Goal: Task Accomplishment & Management: Complete application form

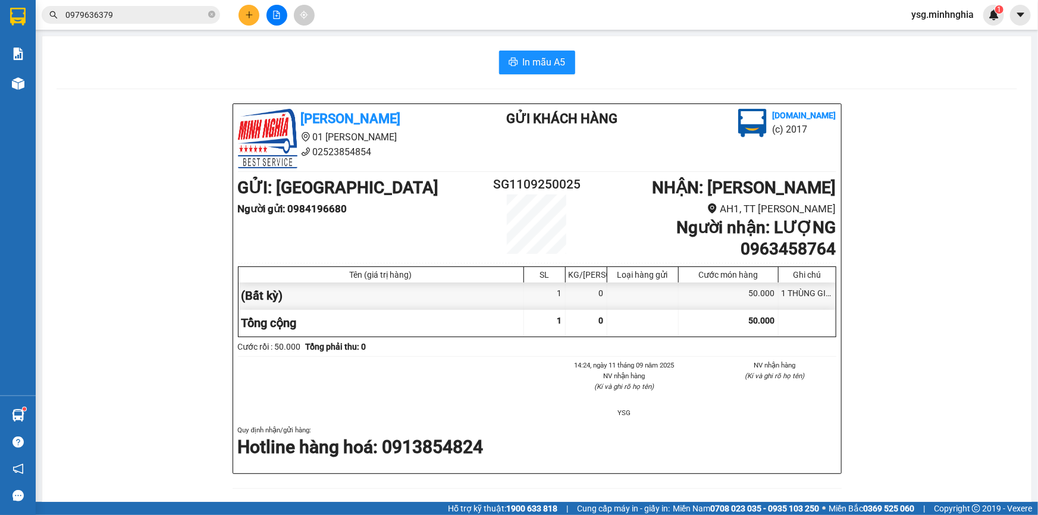
click at [247, 15] on icon "plus" at bounding box center [249, 15] width 8 height 8
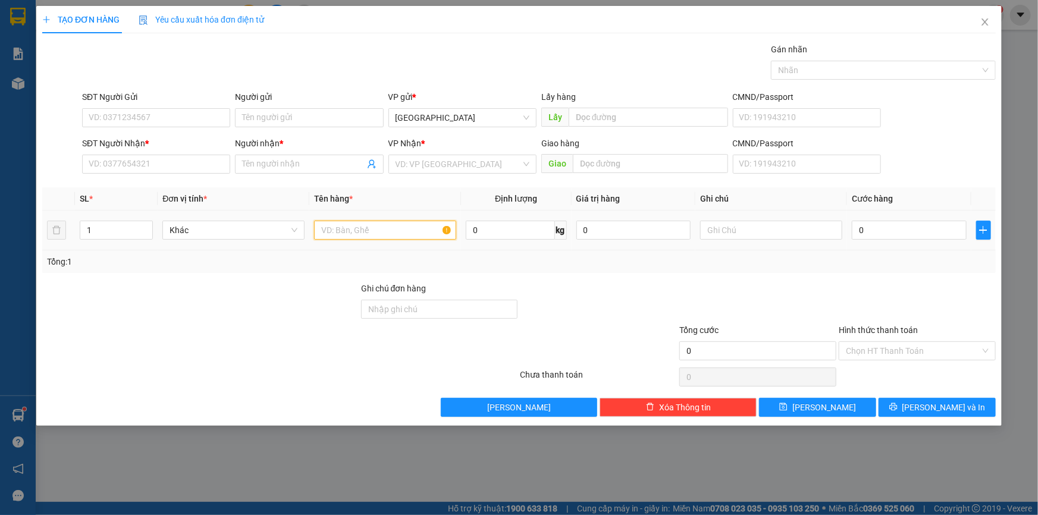
click at [381, 233] on input "text" at bounding box center [385, 230] width 142 height 19
click at [773, 232] on input "text" at bounding box center [771, 230] width 142 height 19
type input "1HG LKDT"
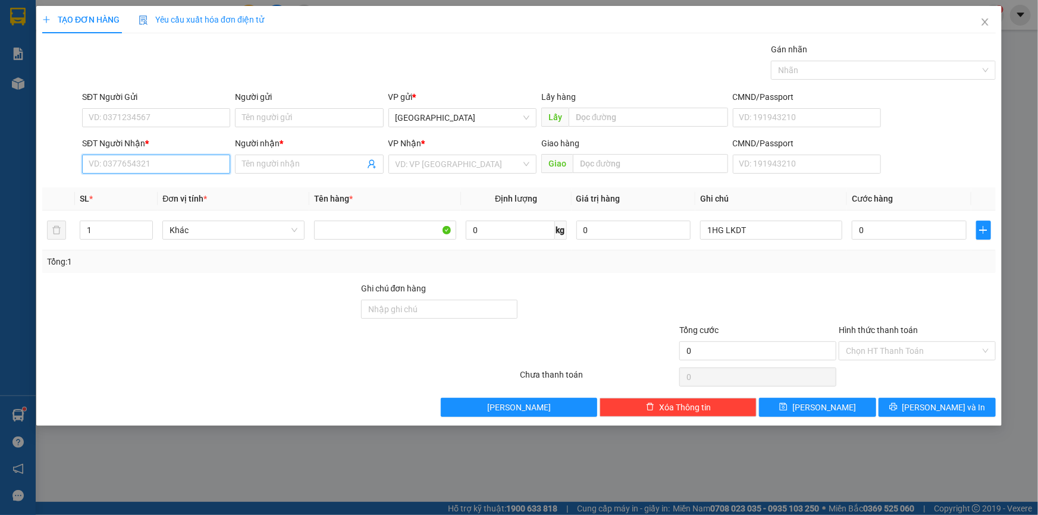
click at [196, 161] on input "SĐT Người Nhận *" at bounding box center [156, 164] width 148 height 19
type input "0773463538"
click at [183, 181] on div "0773463538 - [PERSON_NAME]" at bounding box center [156, 187] width 134 height 13
type input "[PERSON_NAME]"
type input "0773463538"
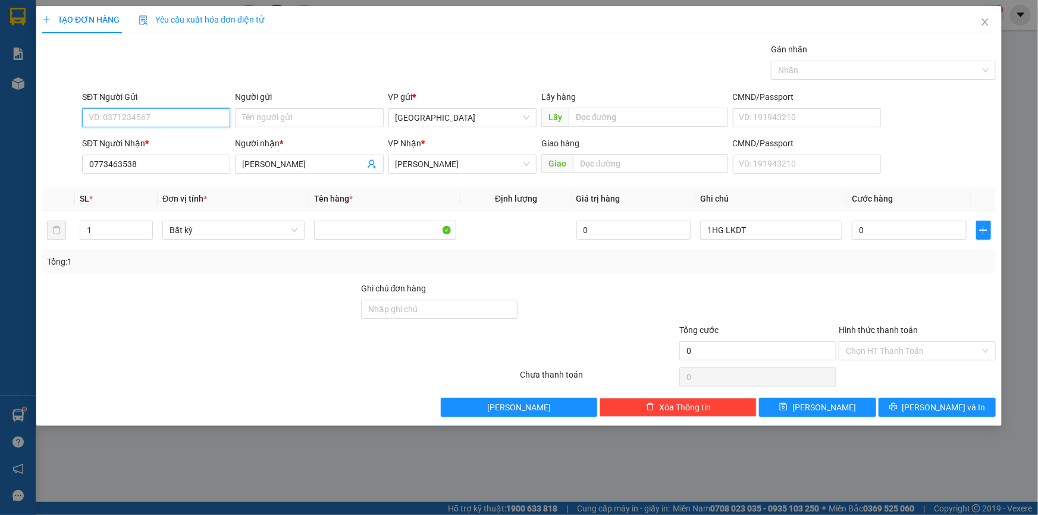
click at [171, 120] on input "SĐT Người Gửi" at bounding box center [156, 117] width 148 height 19
click at [152, 138] on div "0976817846 - SƠN" at bounding box center [156, 141] width 134 height 13
type input "0976817846"
type input "SƠN"
click at [874, 230] on input "0" at bounding box center [909, 230] width 115 height 19
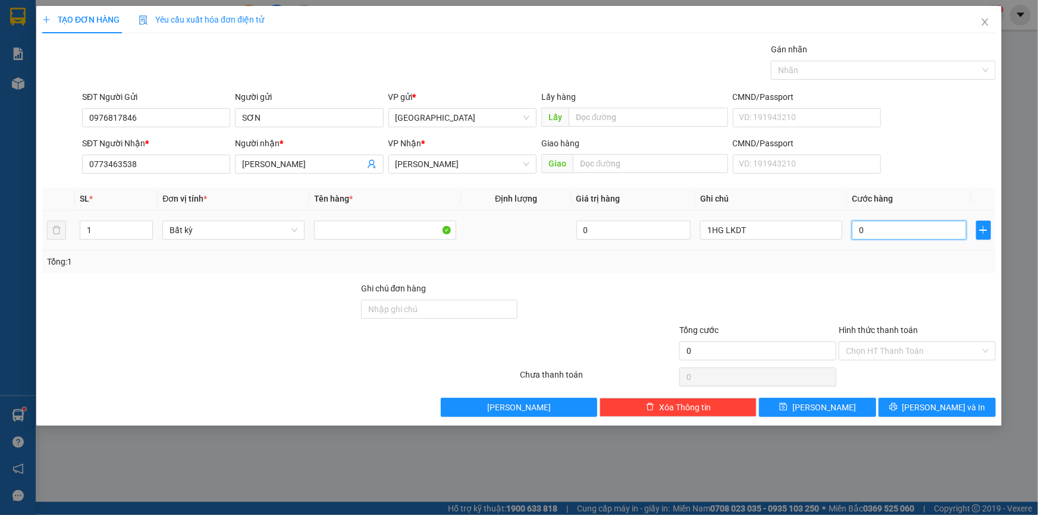
type input "4"
type input "40"
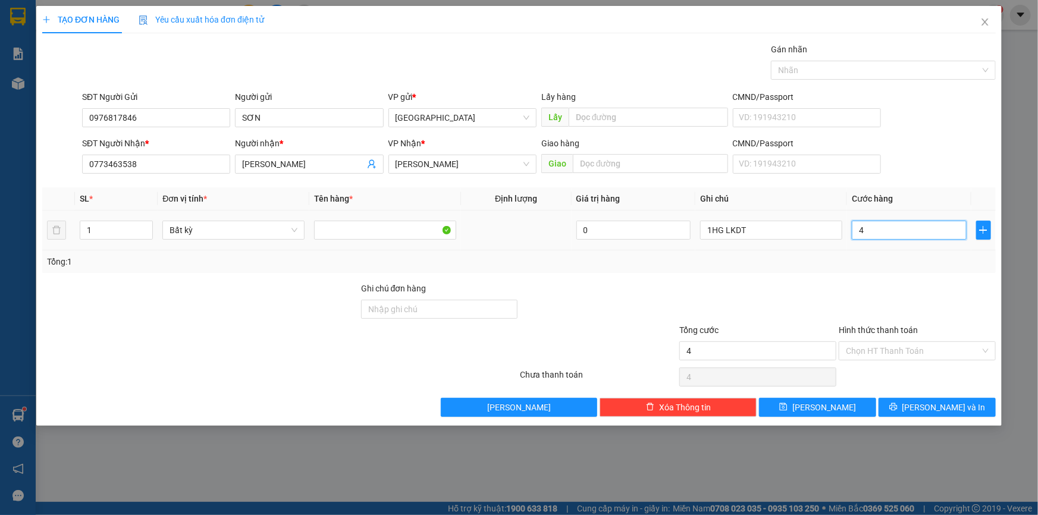
type input "40"
type input "40.000"
click at [929, 406] on span "[PERSON_NAME] và In" at bounding box center [943, 407] width 83 height 13
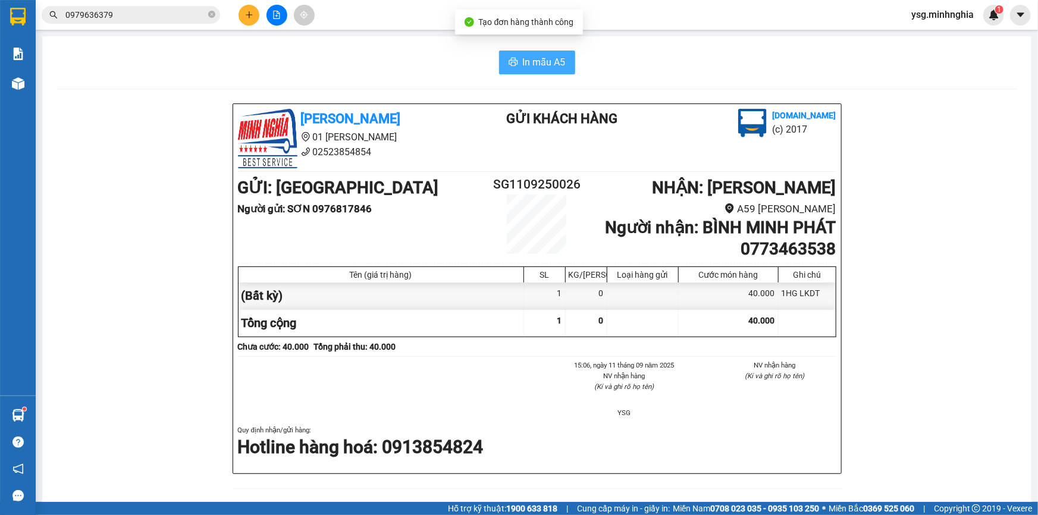
click at [535, 63] on span "In mẫu A5" at bounding box center [544, 62] width 43 height 15
click at [271, 11] on button at bounding box center [276, 15] width 21 height 21
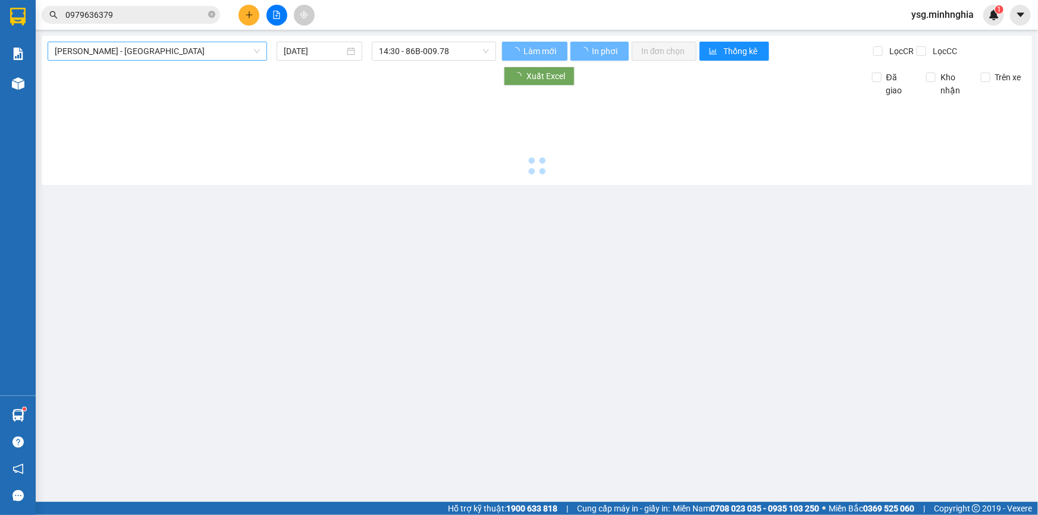
click at [77, 48] on span "[PERSON_NAME] - [GEOGRAPHIC_DATA]" at bounding box center [157, 51] width 205 height 18
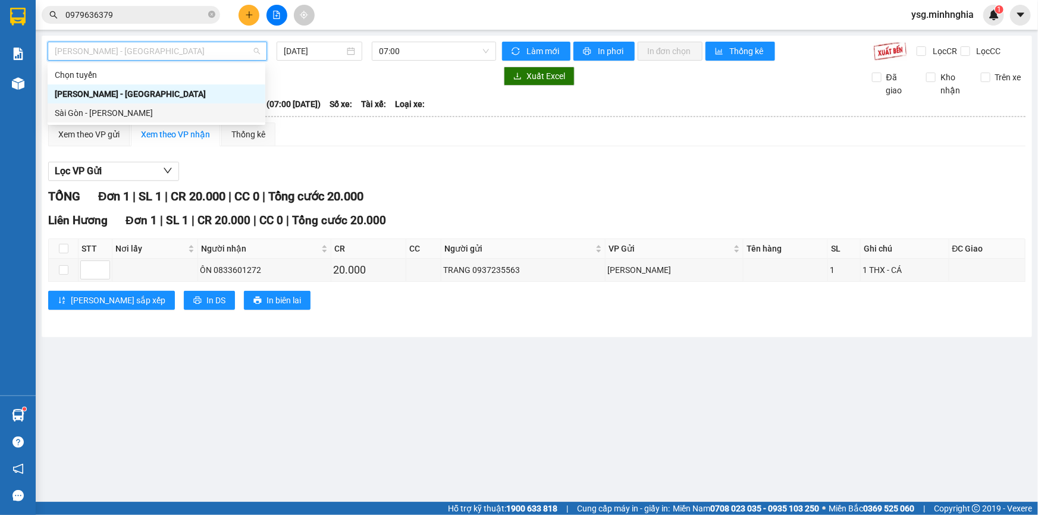
click at [77, 112] on div "Sài Gòn - [PERSON_NAME]" at bounding box center [156, 112] width 203 height 13
type input "[DATE]"
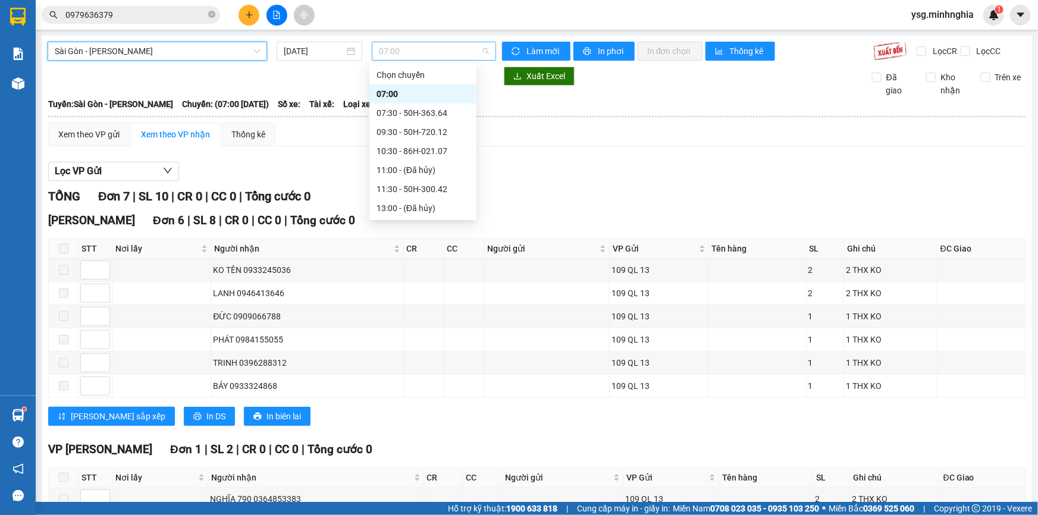
click at [431, 58] on span "07:00" at bounding box center [434, 51] width 110 height 18
click at [416, 115] on div "07:30 - 50H-363.64" at bounding box center [423, 112] width 93 height 13
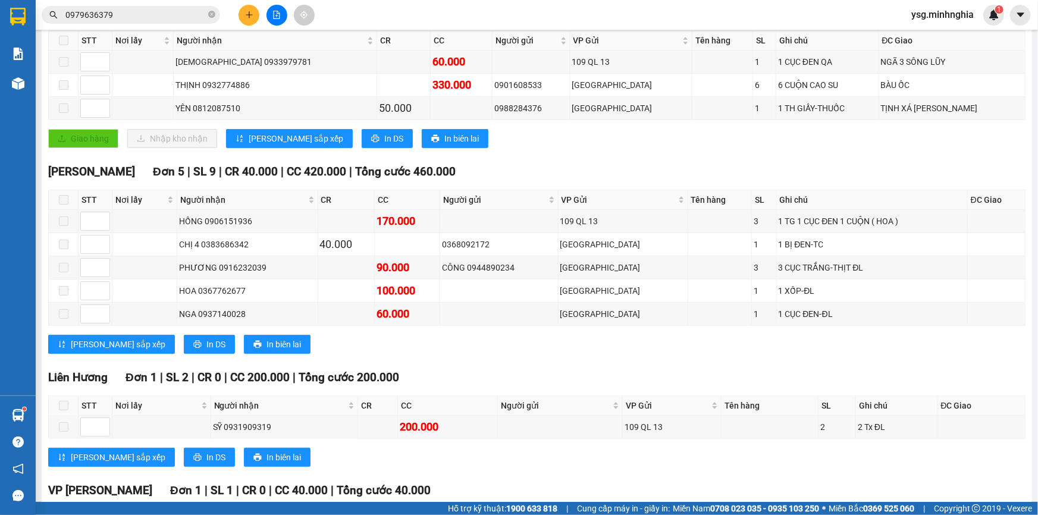
scroll to position [214, 0]
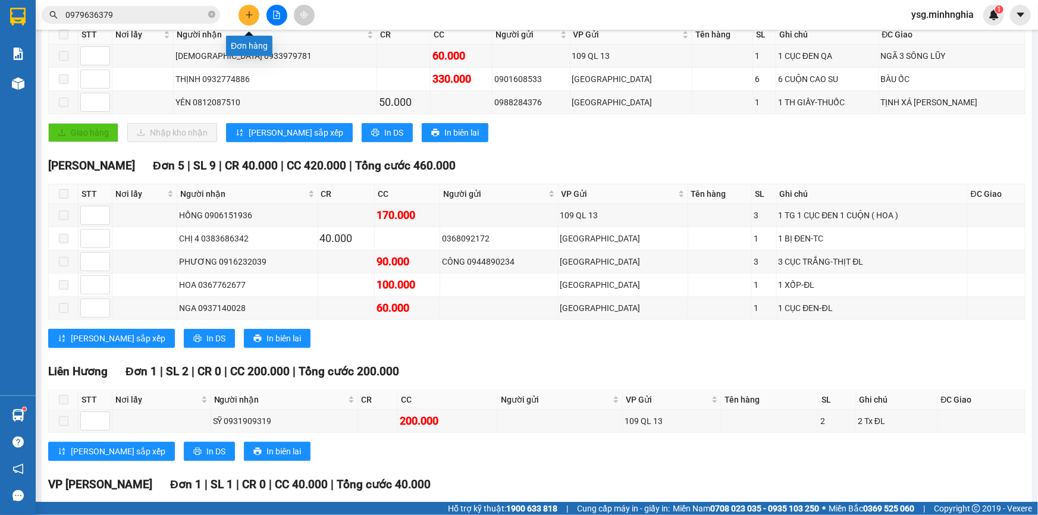
click at [253, 14] on icon "plus" at bounding box center [249, 15] width 8 height 8
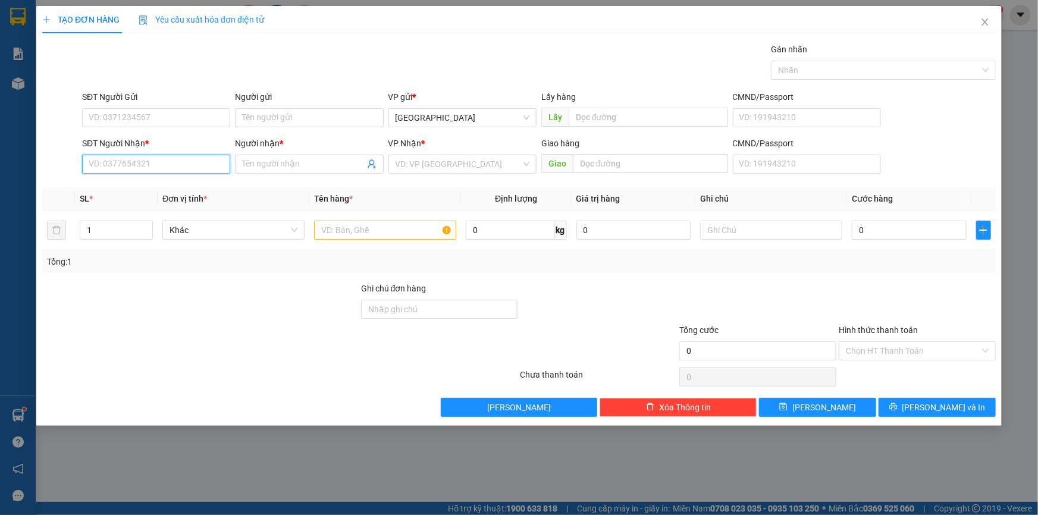
click at [195, 167] on input "SĐT Người Nhận *" at bounding box center [156, 164] width 148 height 19
click at [163, 186] on div "0397906423 - DŨNG" at bounding box center [156, 187] width 134 height 13
type input "0397906423"
type input "DŨNG"
type input "0397906423"
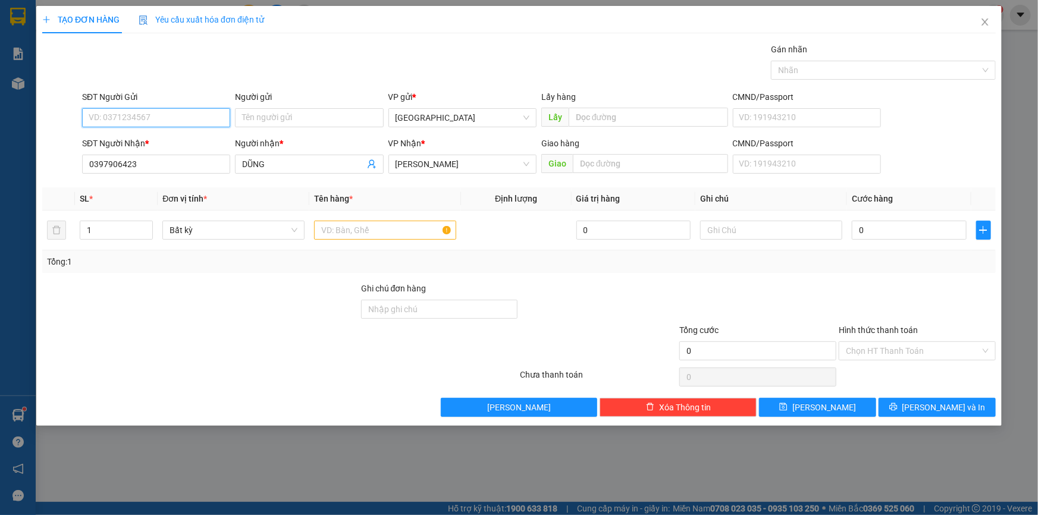
click at [172, 117] on input "SĐT Người Gửi" at bounding box center [156, 117] width 148 height 19
type input "0848610456"
click at [372, 232] on input "text" at bounding box center [385, 230] width 142 height 19
click at [777, 226] on input "text" at bounding box center [771, 230] width 142 height 19
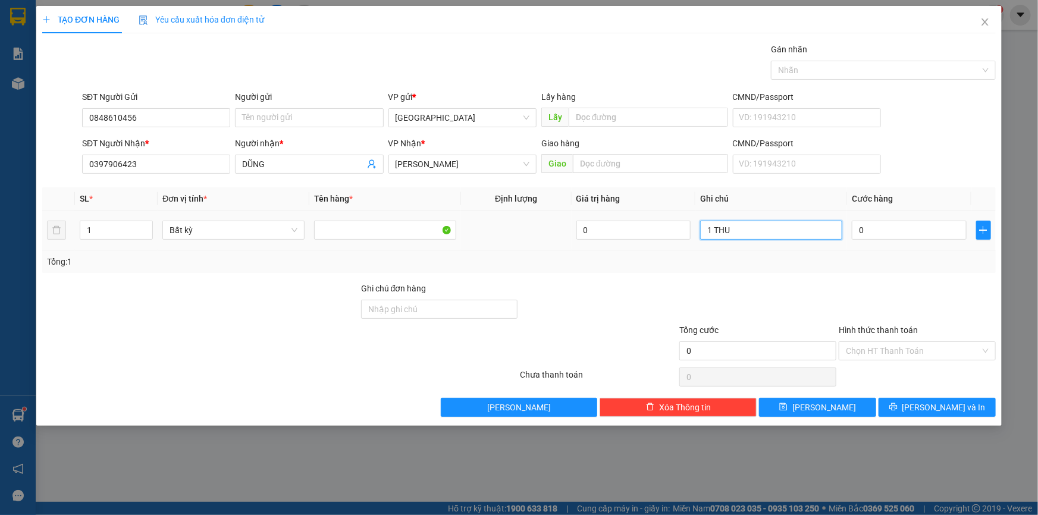
paste input "ÙNG"
paste input "ÁY"
paste input "ẤY"
paste input "Ư"
paste input "Ử"
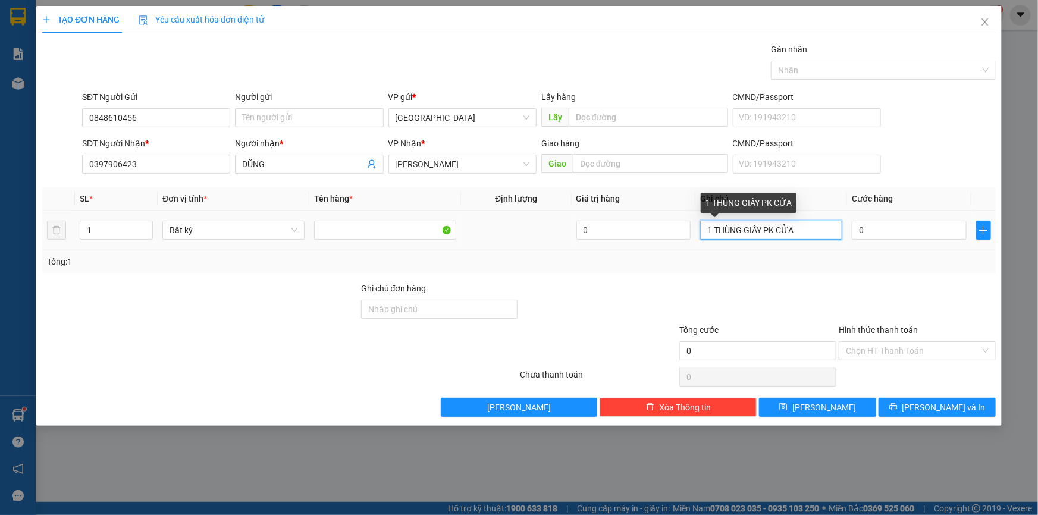
type input "1 THÙNG GIẤY PK CỬA"
click at [851, 225] on td "0" at bounding box center [909, 231] width 124 height 40
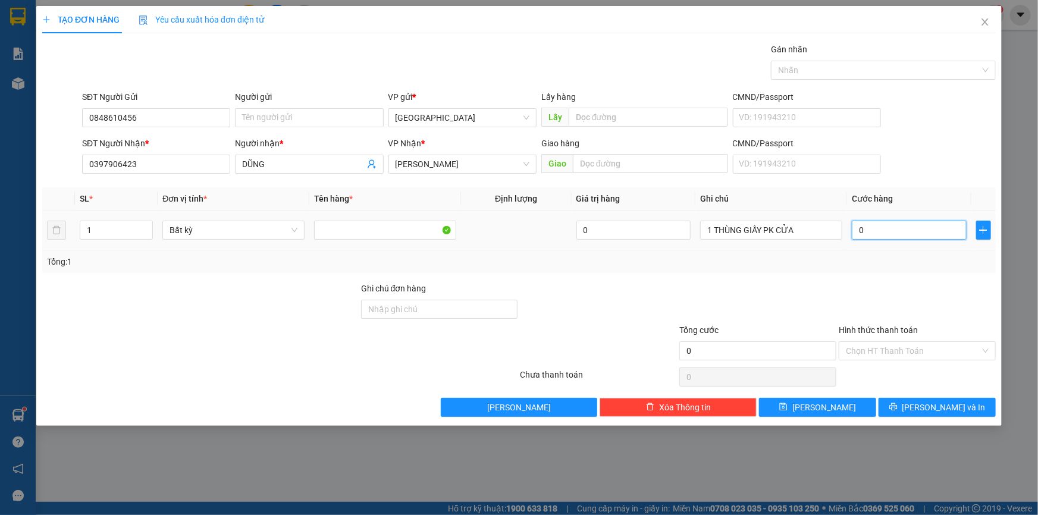
click at [874, 233] on input "0" at bounding box center [909, 230] width 115 height 19
type input "4"
type input "40"
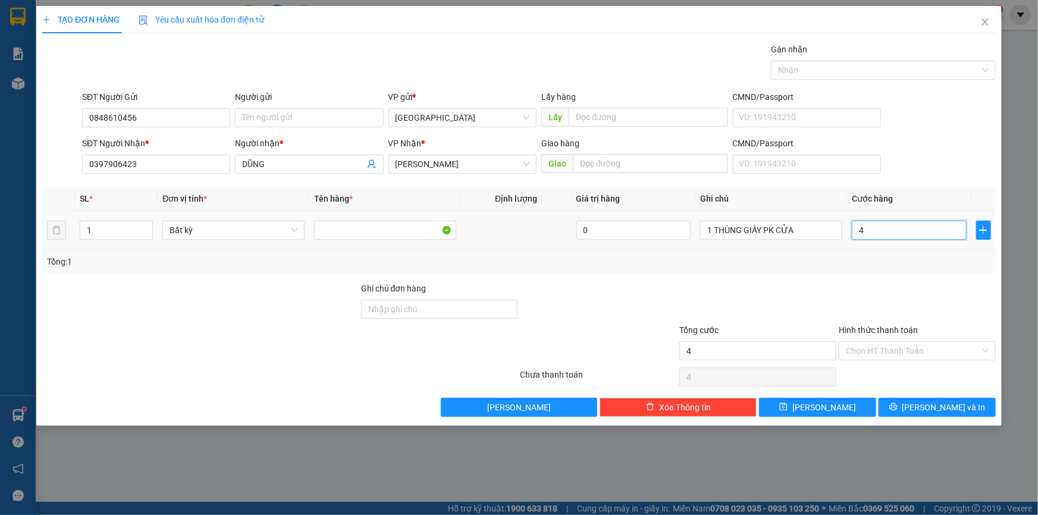
type input "40"
type input "40.000"
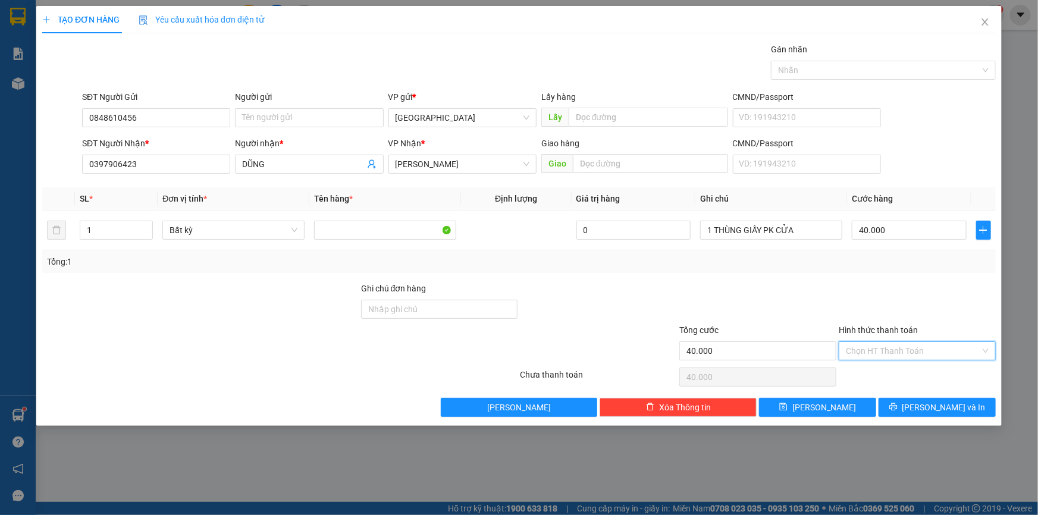
click at [976, 351] on input "Hình thức thanh toán" at bounding box center [913, 351] width 134 height 18
click at [956, 285] on div at bounding box center [917, 303] width 159 height 42
click at [927, 399] on button "[PERSON_NAME] và In" at bounding box center [937, 407] width 117 height 19
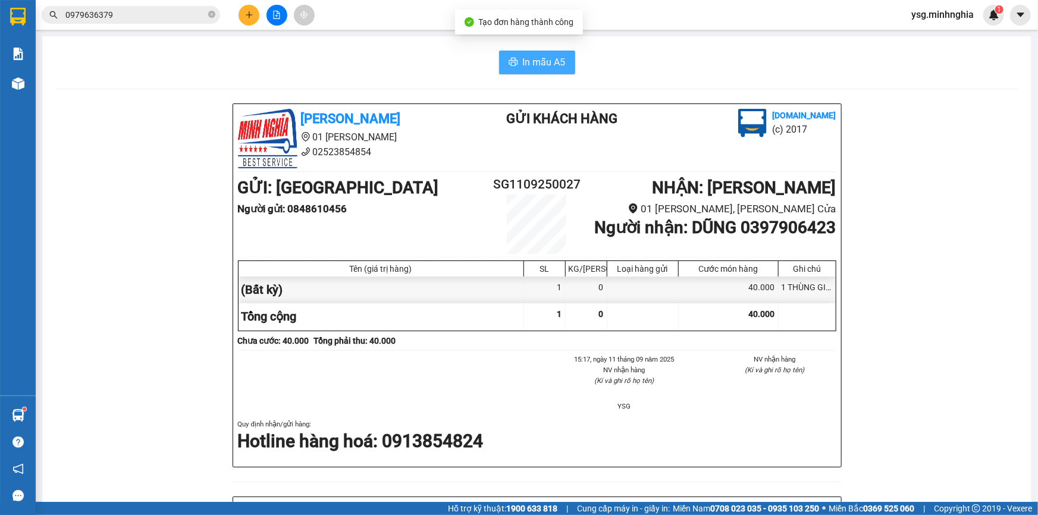
click at [529, 54] on button "In mẫu A5" at bounding box center [537, 63] width 76 height 24
click at [248, 17] on icon "plus" at bounding box center [249, 15] width 8 height 8
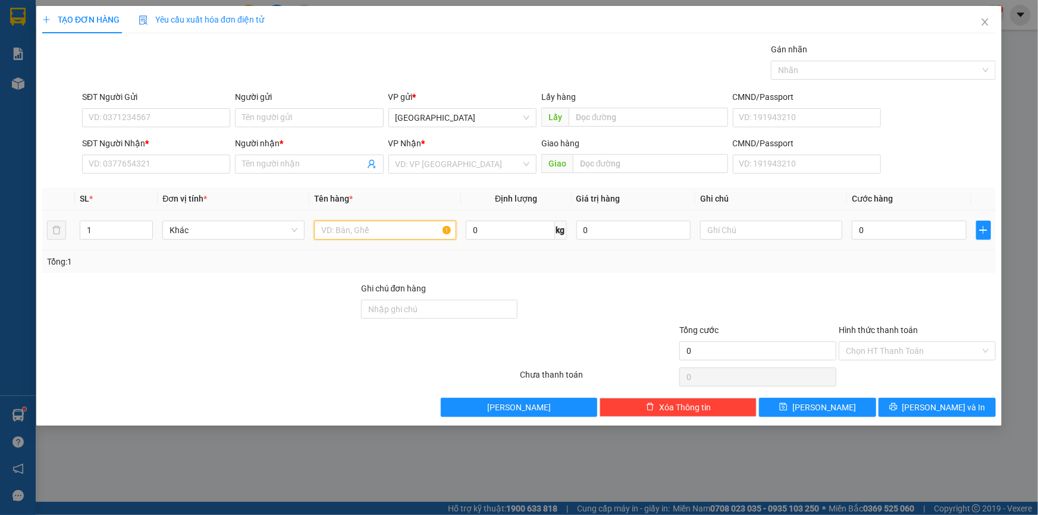
click at [421, 235] on input "text" at bounding box center [385, 230] width 142 height 19
click at [818, 232] on input "text" at bounding box center [771, 230] width 142 height 19
type input "1"
click at [985, 23] on icon "close" at bounding box center [984, 21] width 7 height 7
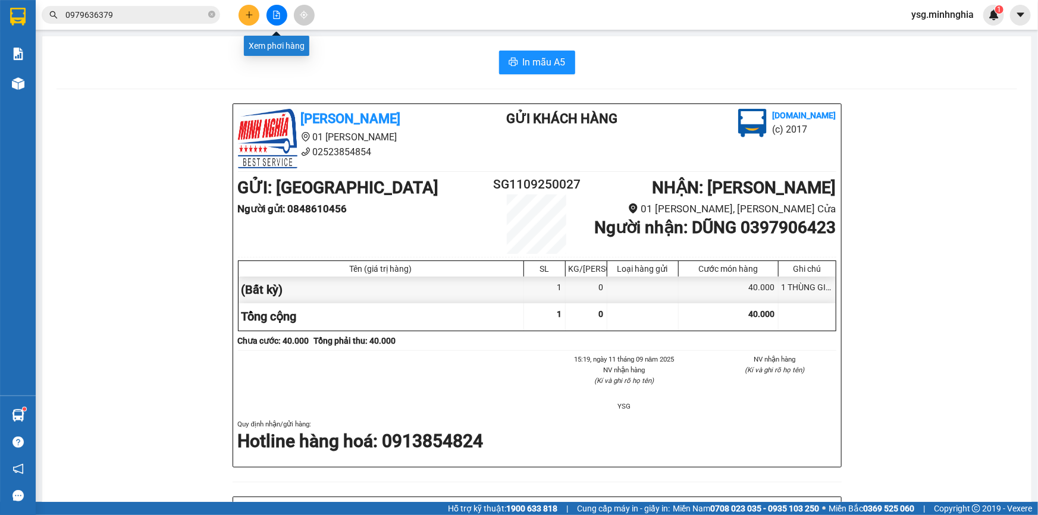
click at [278, 7] on button at bounding box center [276, 15] width 21 height 21
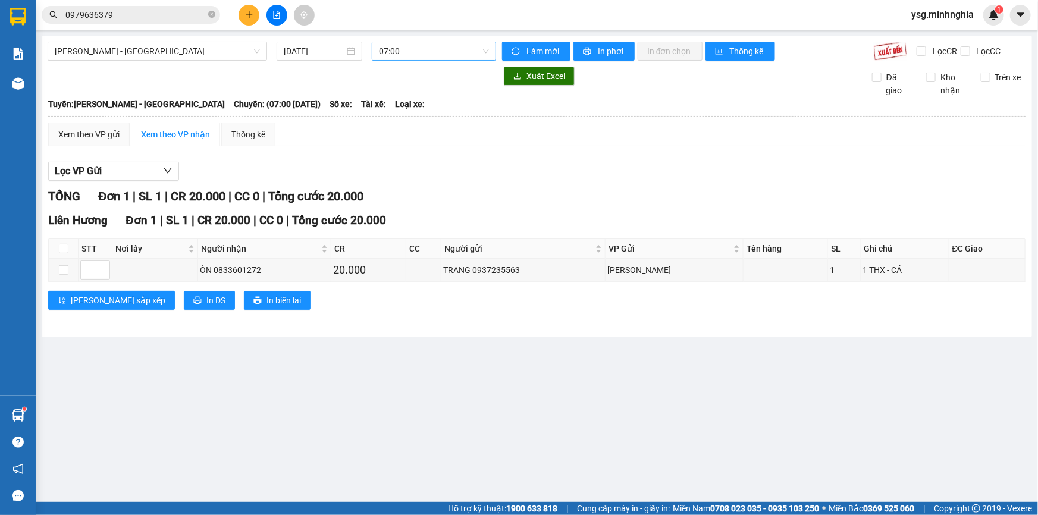
click at [410, 51] on span "07:00" at bounding box center [434, 51] width 110 height 18
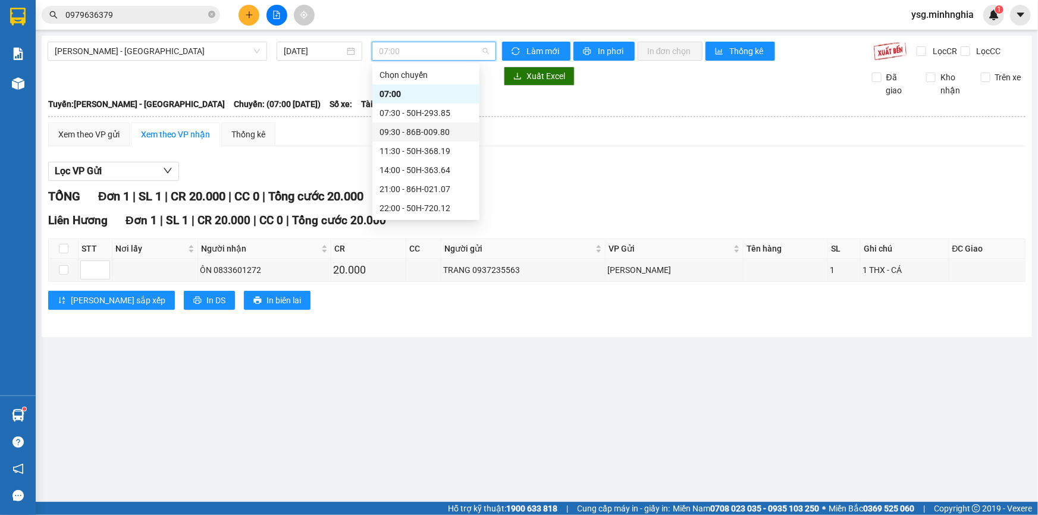
click at [399, 136] on div "09:30 - 86B-009.80" at bounding box center [425, 132] width 93 height 13
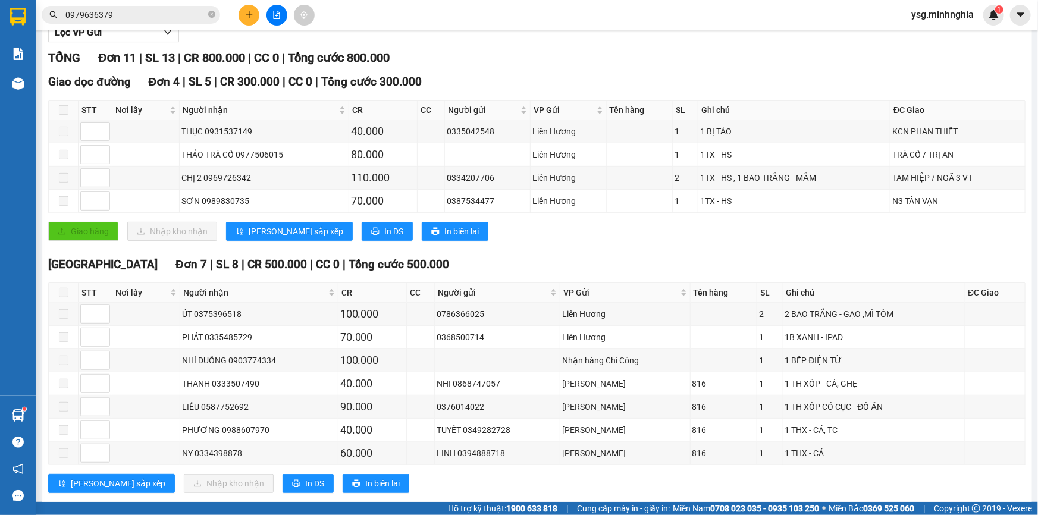
scroll to position [161, 0]
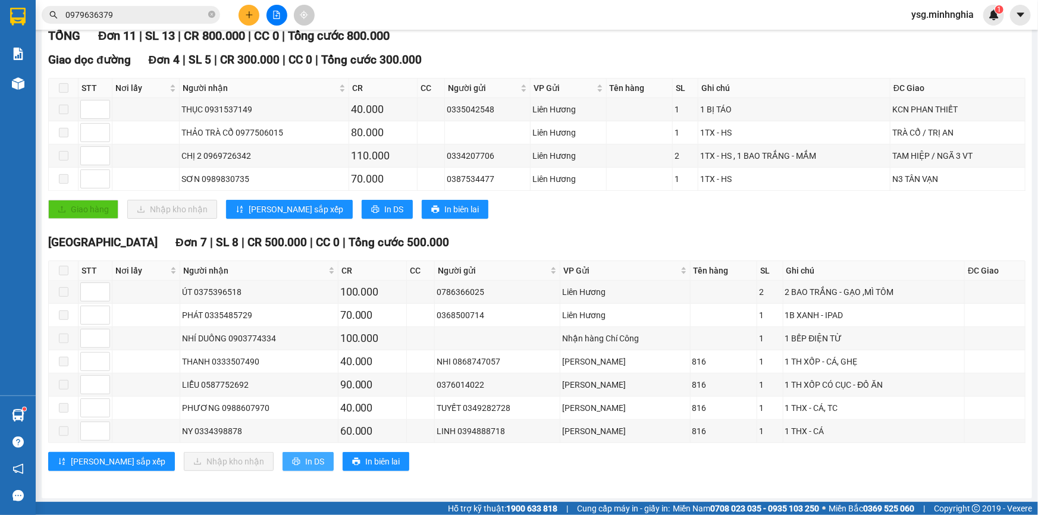
click at [305, 464] on span "In DS" at bounding box center [314, 461] width 19 height 13
click at [246, 13] on icon "plus" at bounding box center [249, 15] width 8 height 8
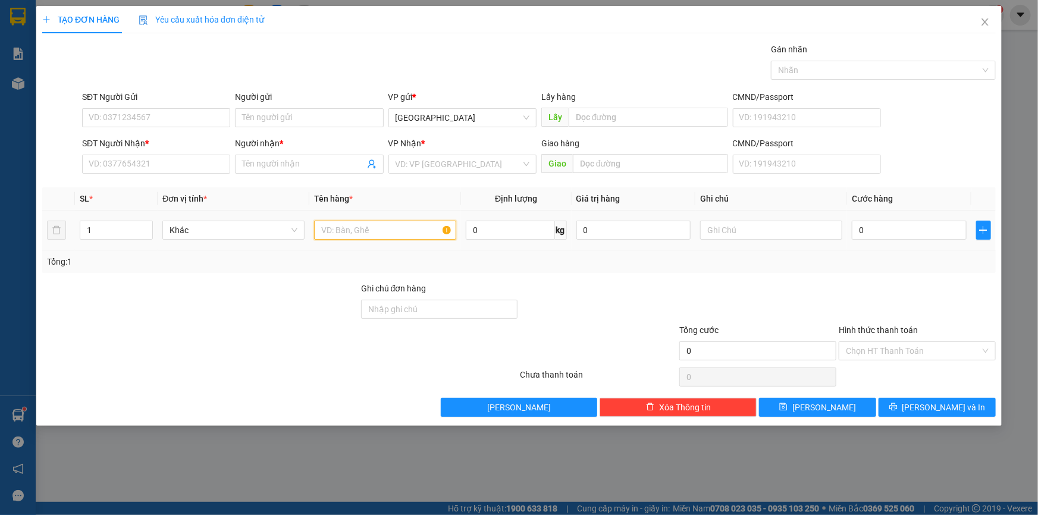
click at [359, 235] on input "text" at bounding box center [385, 230] width 142 height 19
click at [180, 162] on input "SĐT Người Nhận *" at bounding box center [156, 164] width 148 height 19
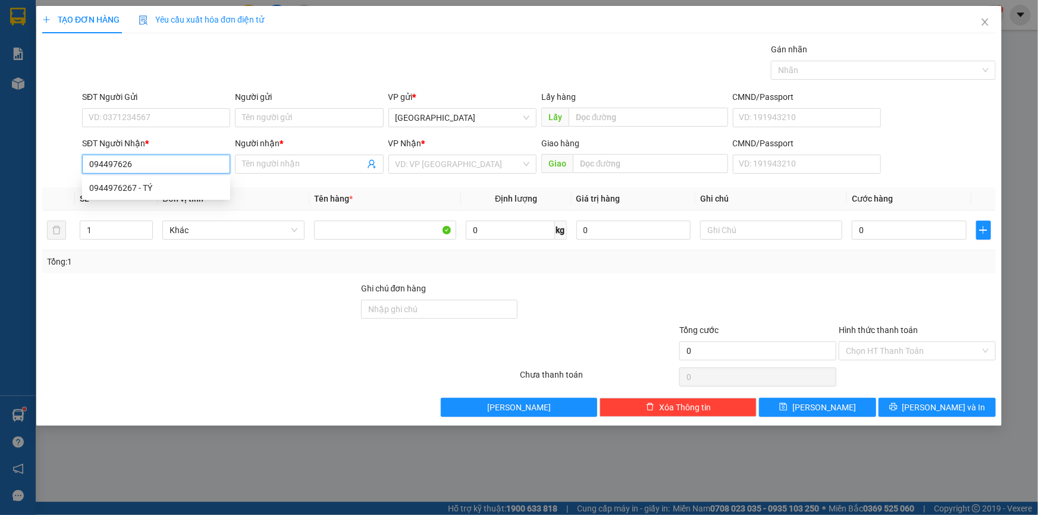
type input "0944976267"
click at [158, 187] on div "0944976267 - TÝ" at bounding box center [156, 187] width 134 height 13
type input "TÝ"
type input "TRẠM THU PHÍ SÔNG LŨY"
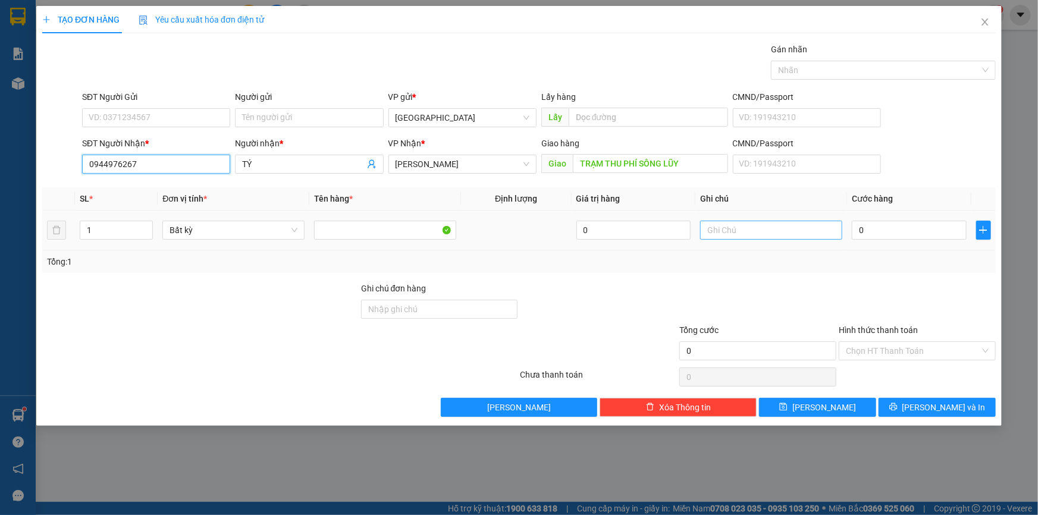
type input "0944976267"
click at [769, 226] on input "text" at bounding box center [771, 230] width 142 height 19
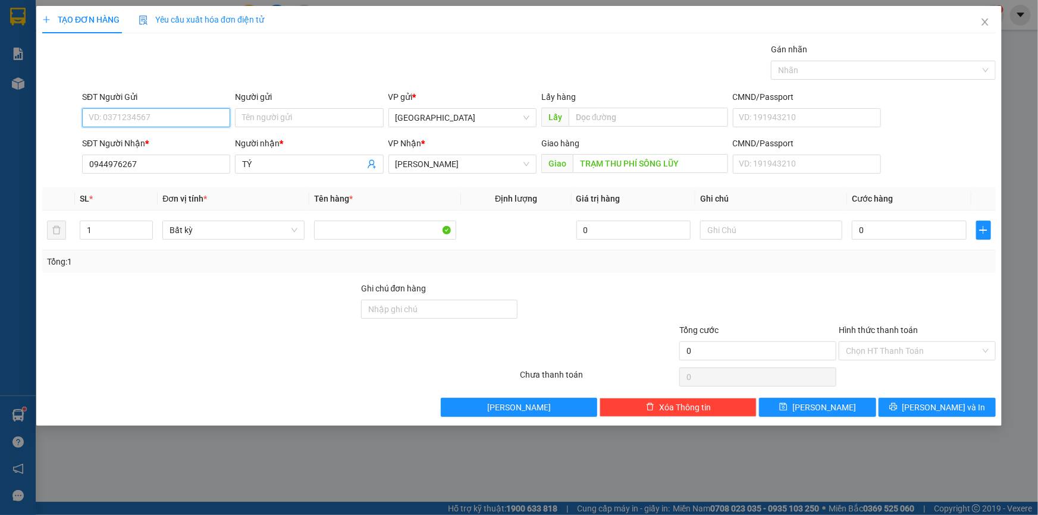
click at [222, 121] on input "SĐT Người Gửi" at bounding box center [156, 117] width 148 height 19
click at [218, 133] on div "0985256498 - SƠN" at bounding box center [156, 141] width 148 height 19
type input "0985256498"
type input "SƠN"
click at [821, 231] on input "text" at bounding box center [771, 230] width 142 height 19
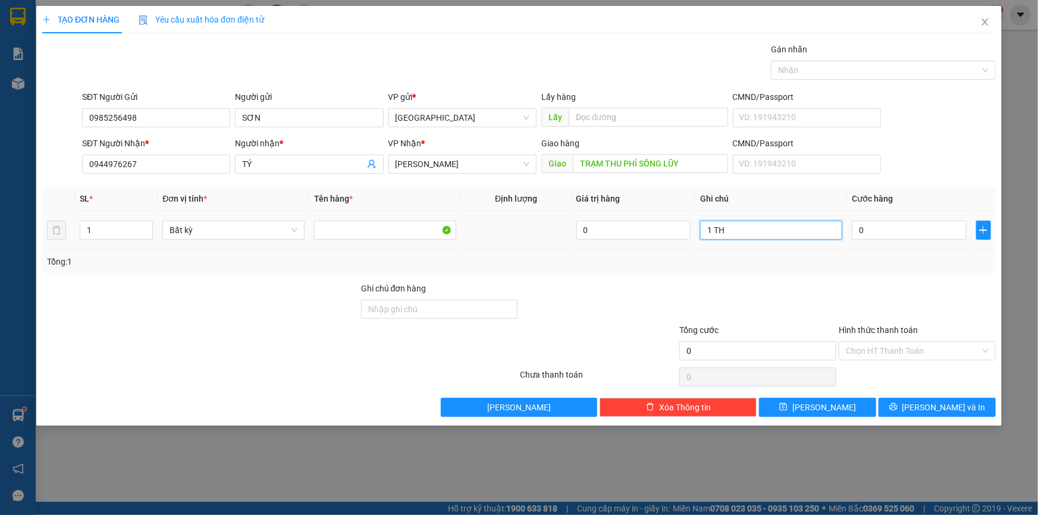
paste input "ÙNG"
paste input "Â"
paste input "ẤY"
type input "1 THÙNG GIẤY PT"
click at [877, 224] on input "0" at bounding box center [909, 230] width 115 height 19
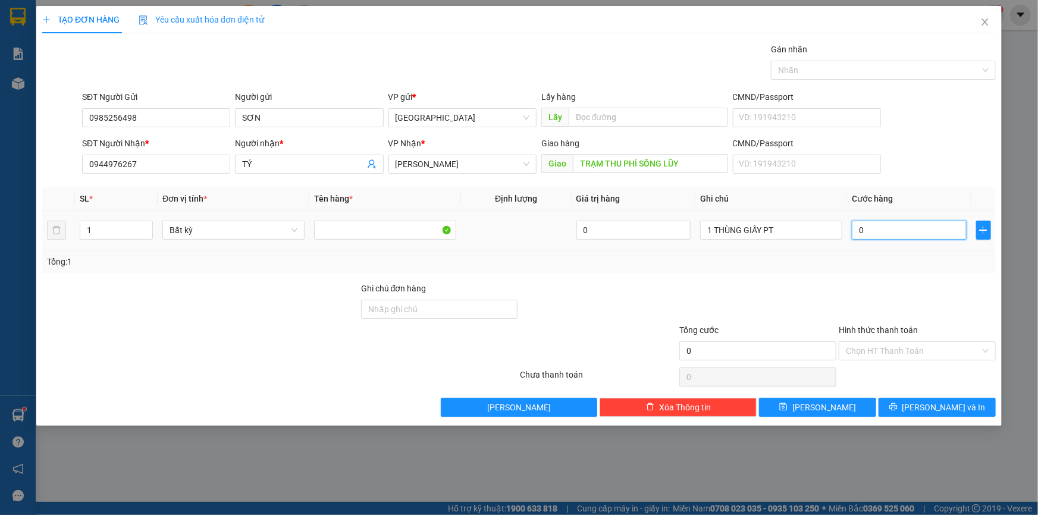
type input "5"
type input "50"
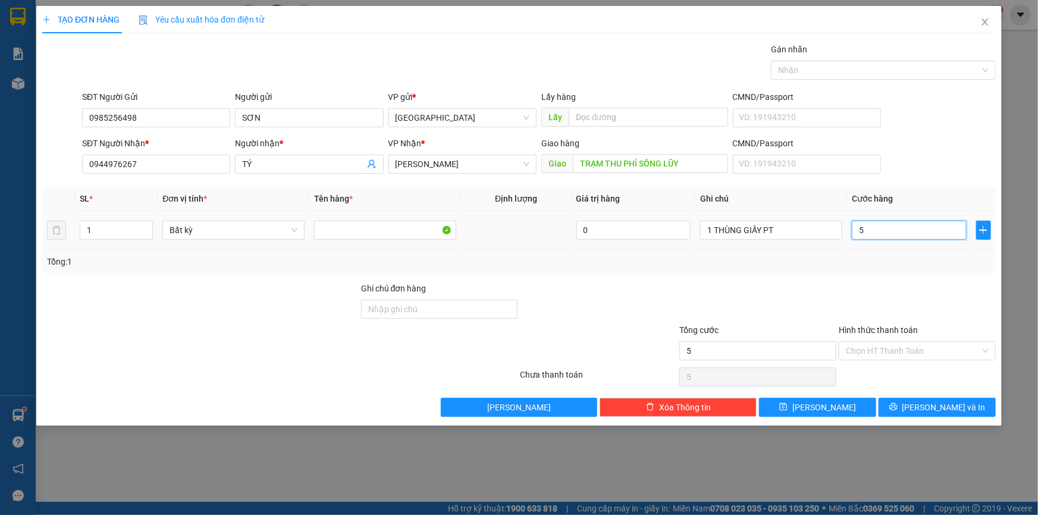
type input "50"
type input "50.000"
click at [930, 406] on span "[PERSON_NAME] và In" at bounding box center [943, 407] width 83 height 13
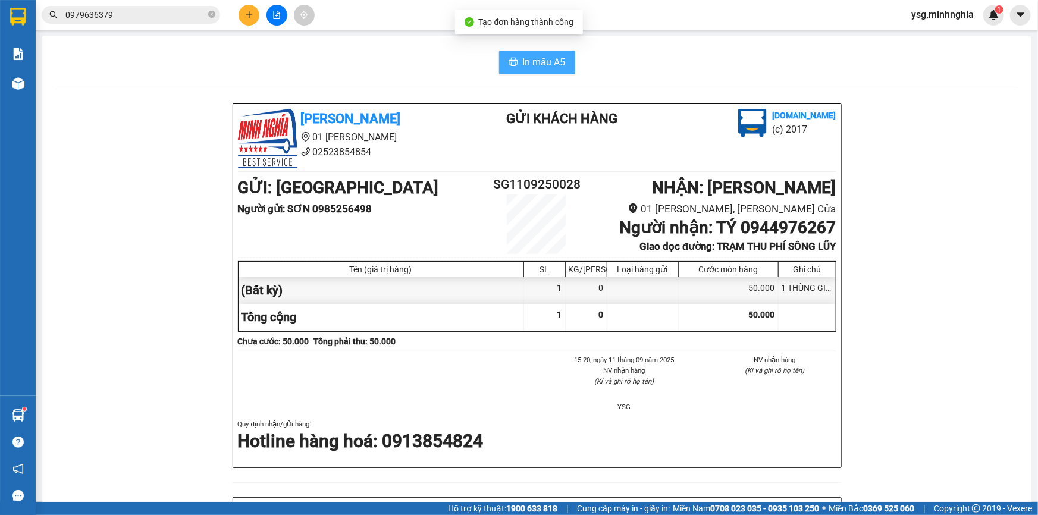
click at [520, 71] on button "In mẫu A5" at bounding box center [537, 63] width 76 height 24
click at [286, 17] on button at bounding box center [276, 15] width 21 height 21
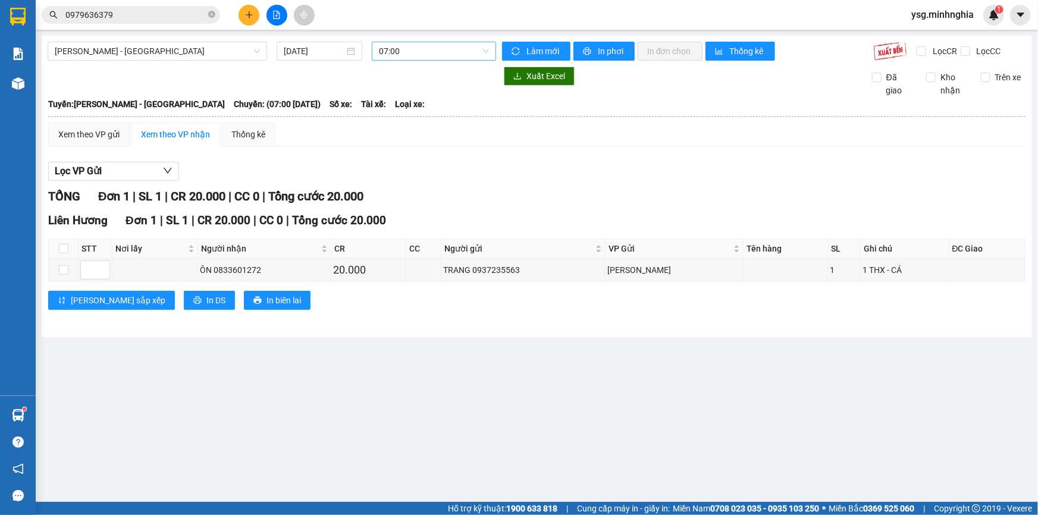
click at [422, 45] on span "07:00" at bounding box center [434, 51] width 110 height 18
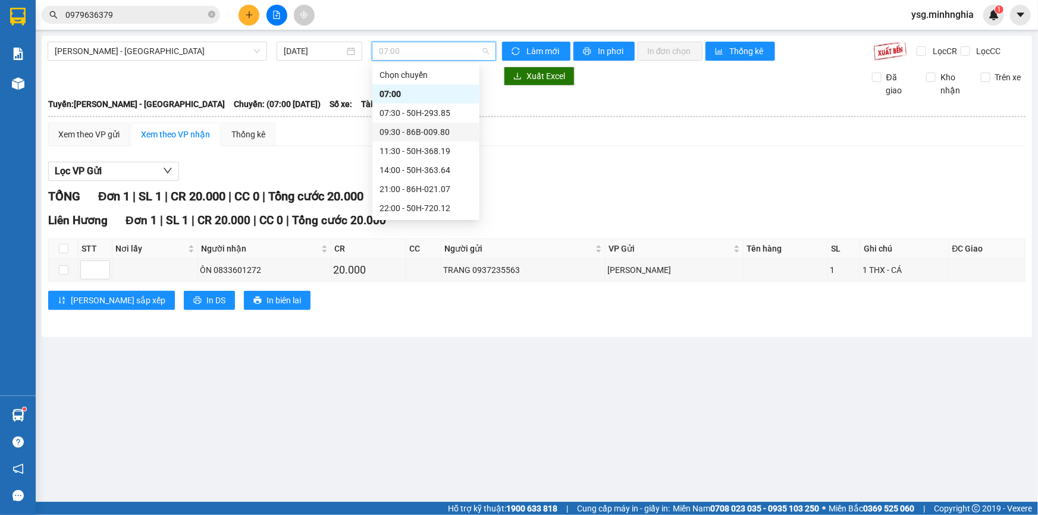
click at [396, 126] on div "09:30 - 86B-009.80" at bounding box center [425, 132] width 93 height 13
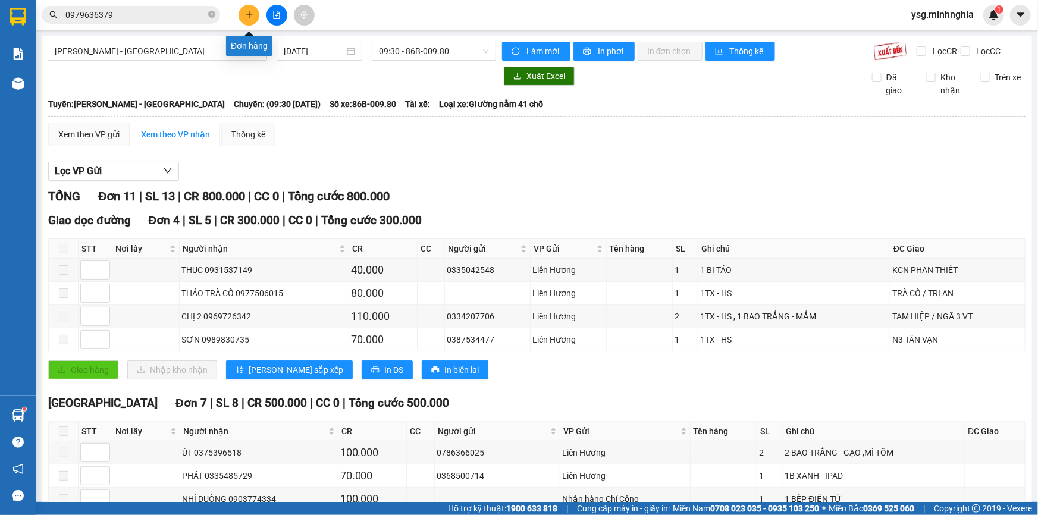
click at [250, 12] on icon "plus" at bounding box center [249, 15] width 8 height 8
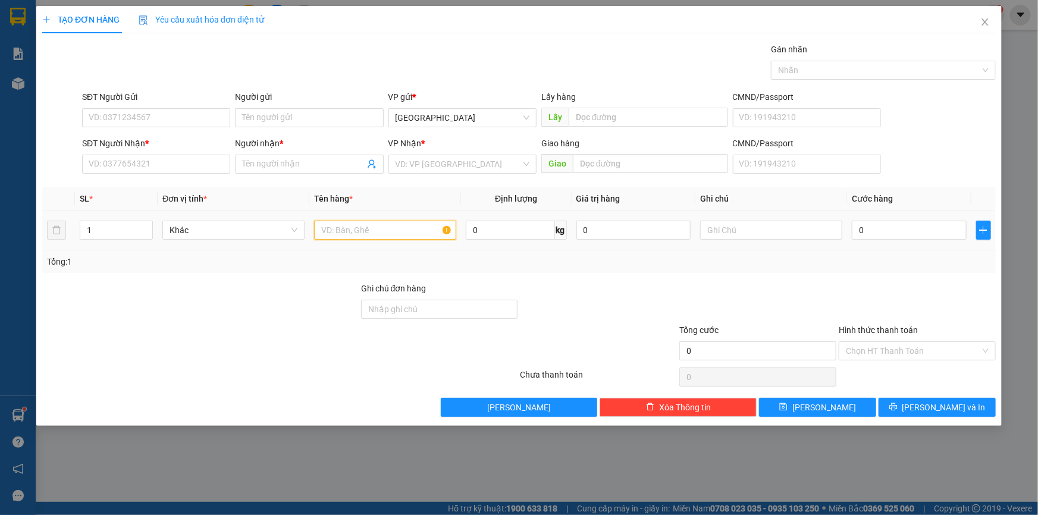
click at [339, 225] on input "text" at bounding box center [385, 230] width 142 height 19
click at [136, 168] on input "SĐT Người Nhận *" at bounding box center [156, 164] width 148 height 19
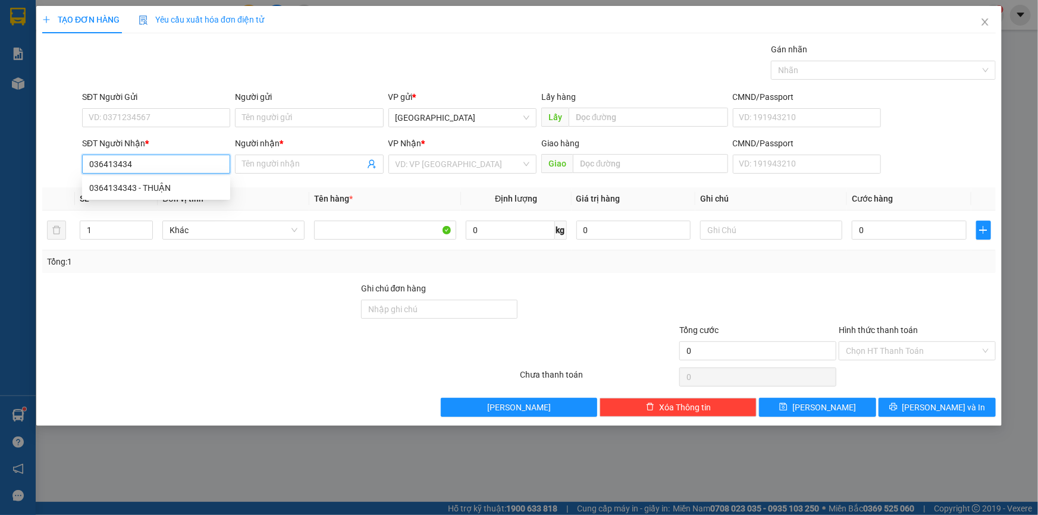
type input "0364134343"
click at [136, 183] on div "0364134343 - THUẬN" at bounding box center [156, 187] width 134 height 13
type input "THUẬN"
type input "NGÃ 3 SÔNG LŨY"
type input "0364134343"
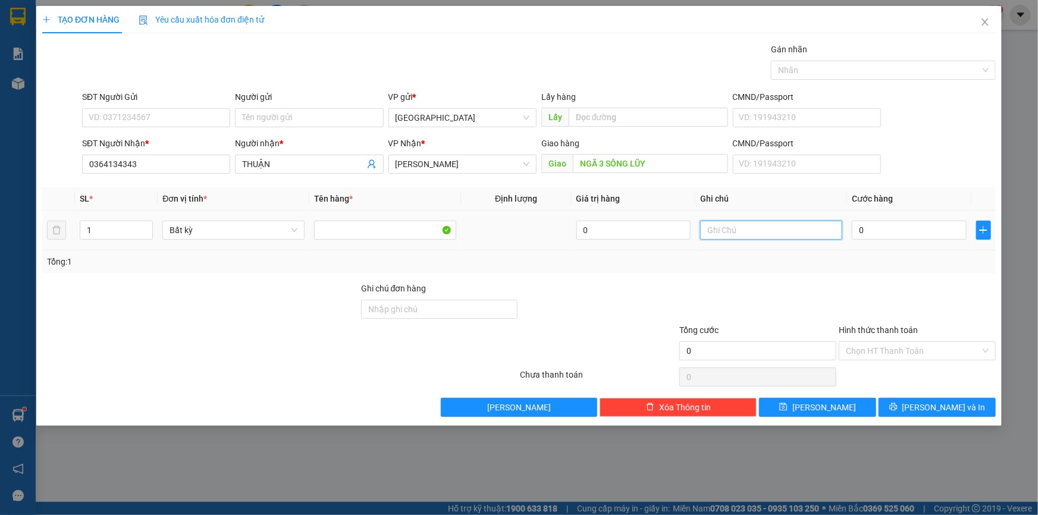
click at [801, 228] on input "text" at bounding box center [771, 230] width 142 height 19
paste input "ÙNG"
paste input "ÁY"
paste input "ẤY"
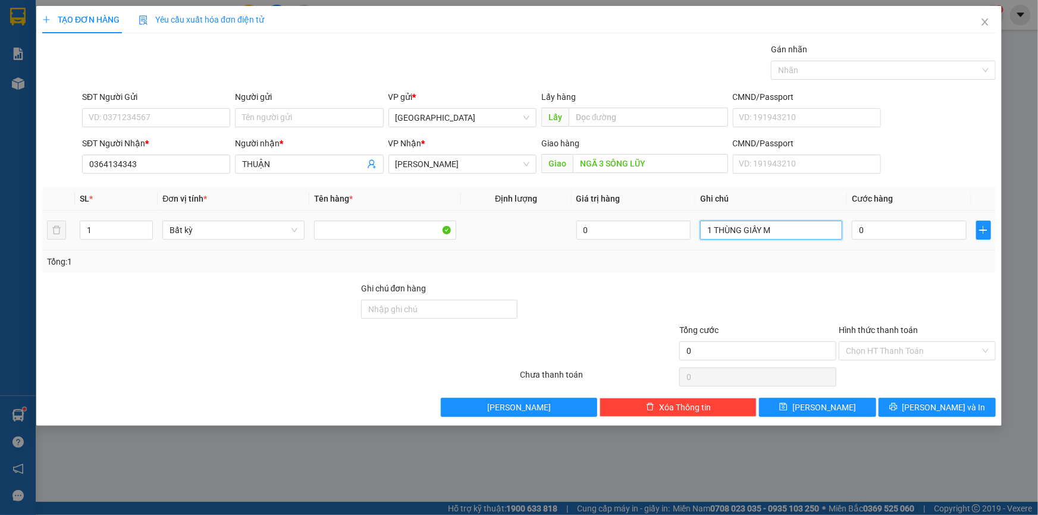
paste input "ÁY"
paste input "ÚT"
paste input "Ụ"
type input "1 THÙNG GIẤY MÁY HÚT BỤI"
click at [137, 114] on input "SĐT Người Gửi" at bounding box center [156, 117] width 148 height 19
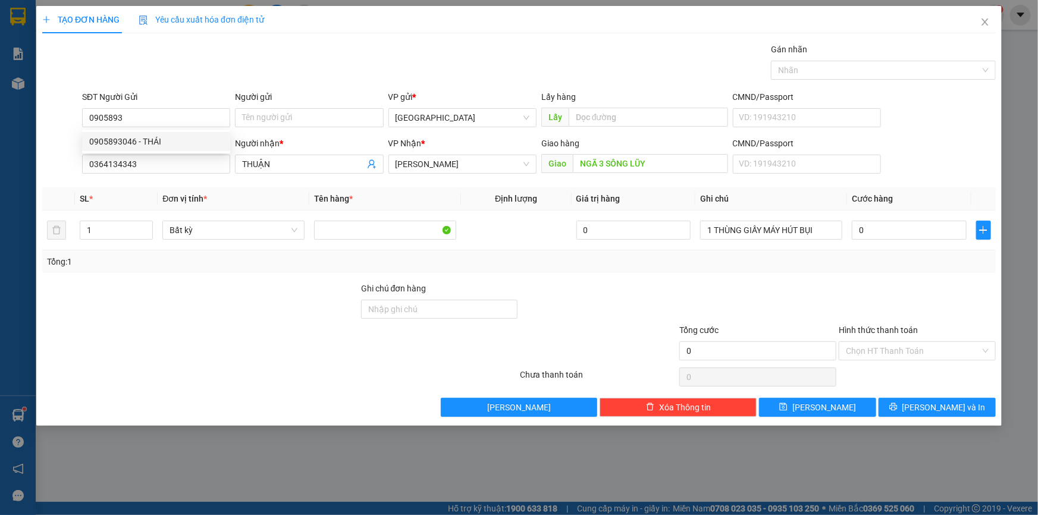
click at [133, 153] on div "SĐT Người Nhận *" at bounding box center [156, 146] width 148 height 18
click at [139, 114] on input "0905893" at bounding box center [156, 117] width 148 height 19
click at [143, 138] on div "0905893046 - THÁI" at bounding box center [156, 141] width 134 height 13
type input "0905893046"
type input "THÁI"
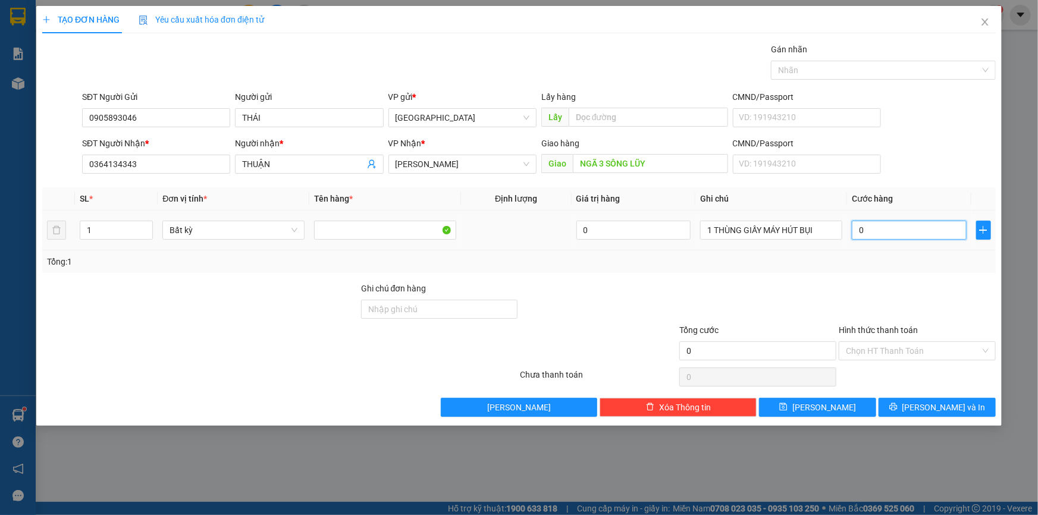
click at [893, 226] on input "0" at bounding box center [909, 230] width 115 height 19
type input "1"
type input "10"
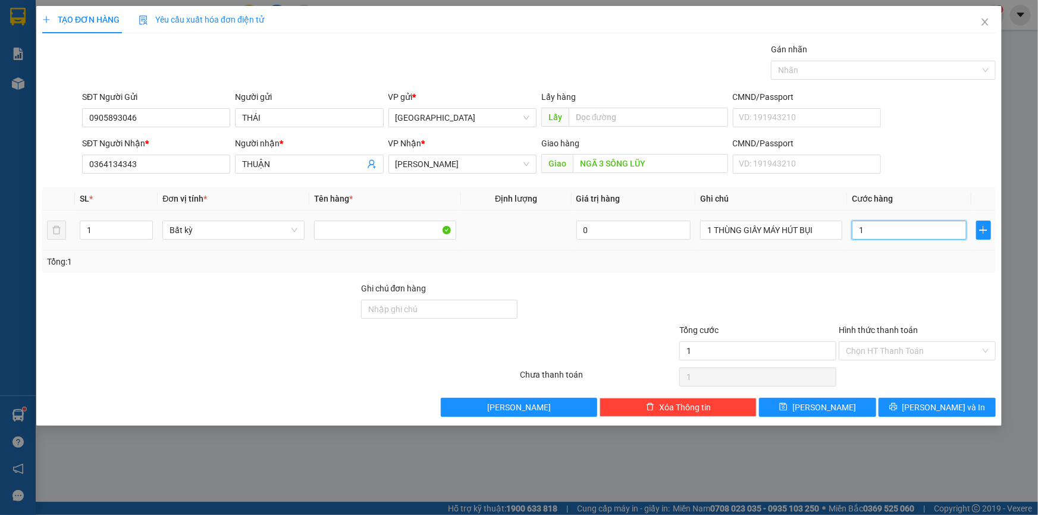
type input "10"
type input "100"
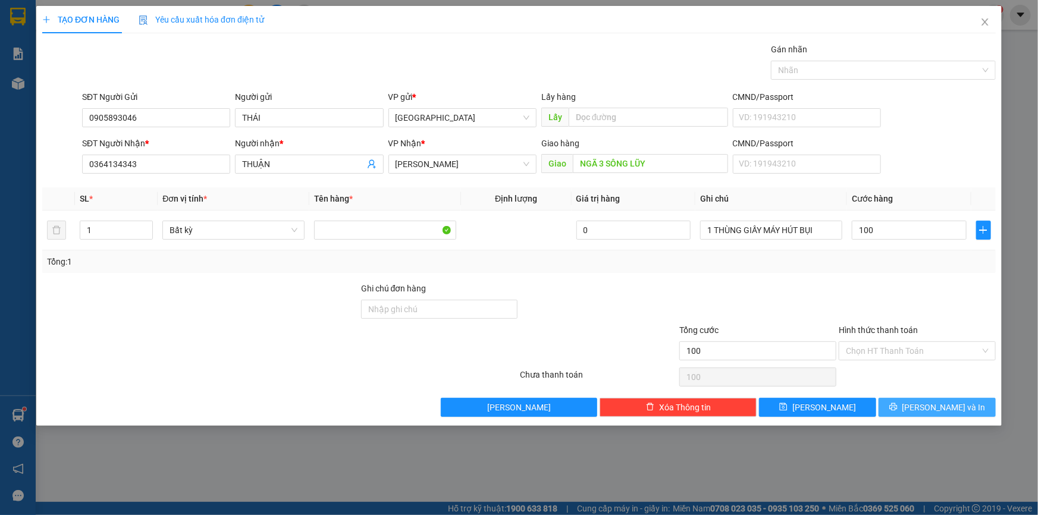
type input "100.000"
click at [943, 404] on span "[PERSON_NAME] và In" at bounding box center [943, 407] width 83 height 13
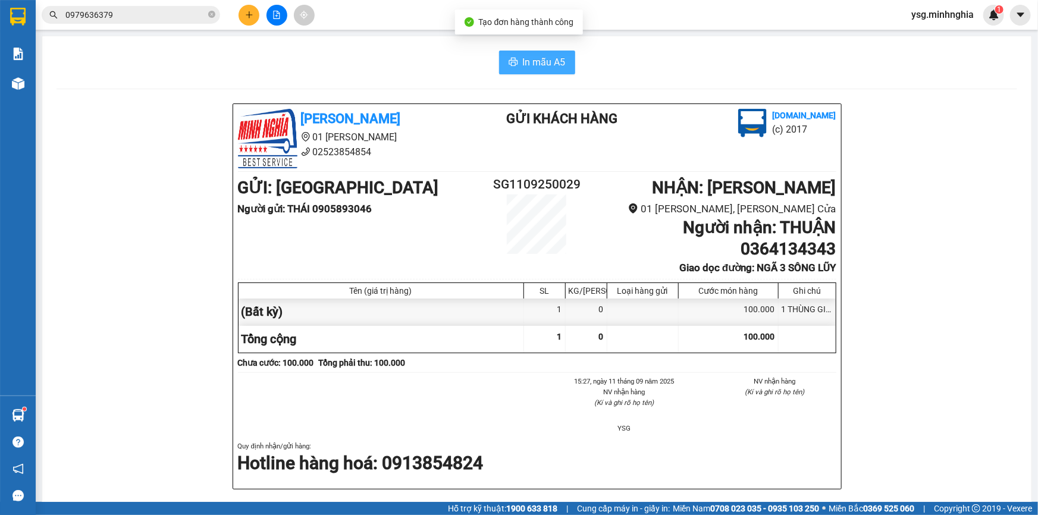
click at [516, 55] on button "In mẫu A5" at bounding box center [537, 63] width 76 height 24
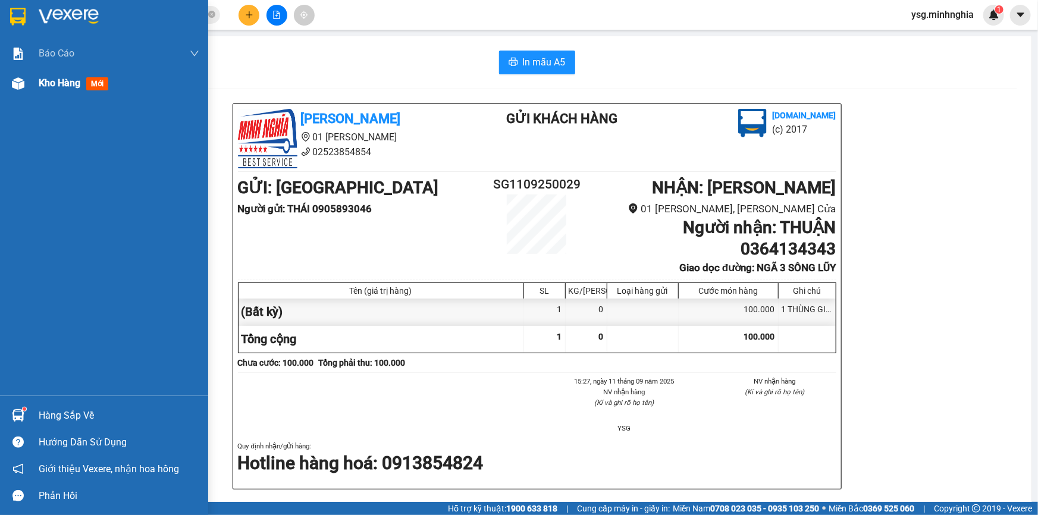
click at [80, 81] on span "Kho hàng" at bounding box center [60, 82] width 42 height 11
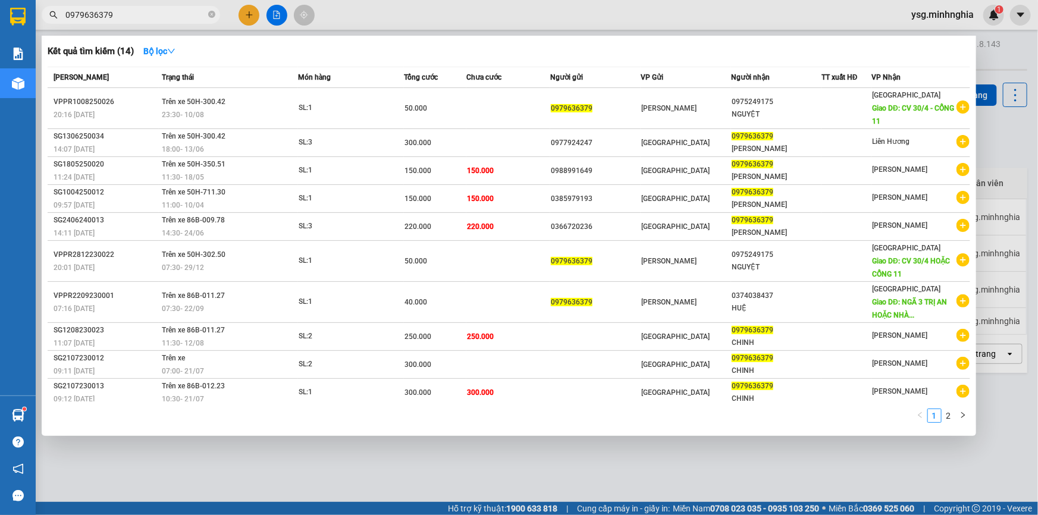
click at [112, 15] on input "0979636379" at bounding box center [135, 14] width 140 height 13
click at [209, 10] on span at bounding box center [211, 15] width 7 height 11
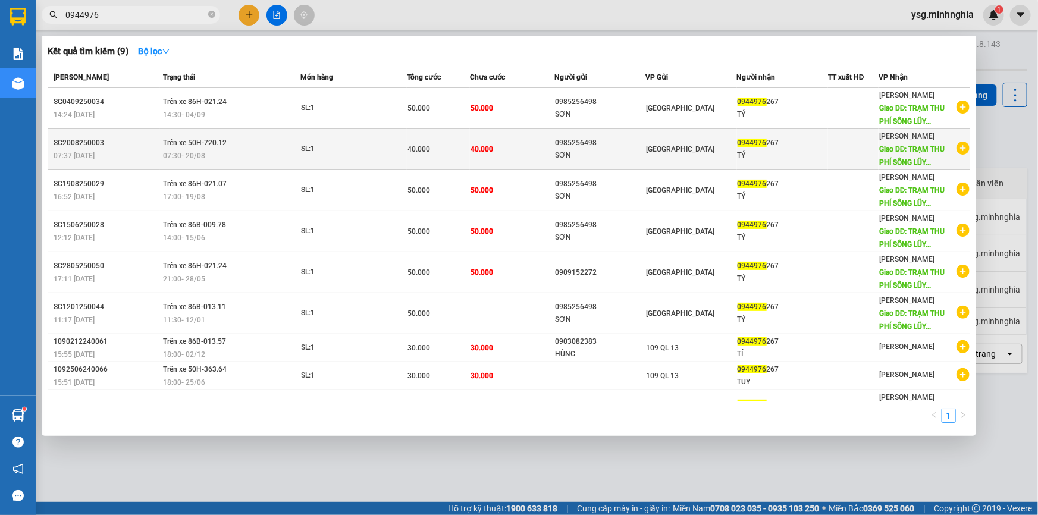
type input "0944976"
click at [352, 154] on div "SL: 1" at bounding box center [345, 149] width 89 height 13
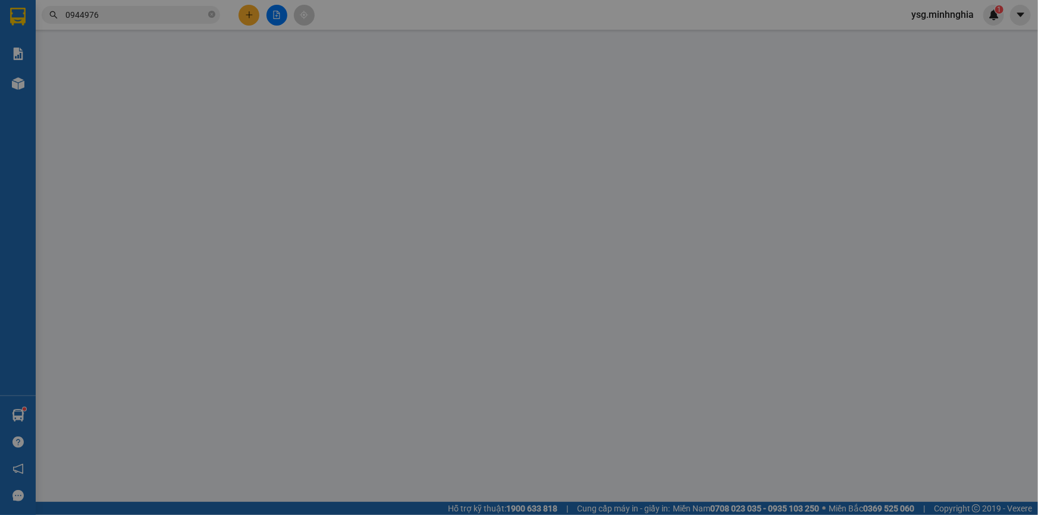
type input "0985256498"
type input "0944976267"
type input "TRẠM THU PHÍ SÔNG LŨY"
type input "40.000"
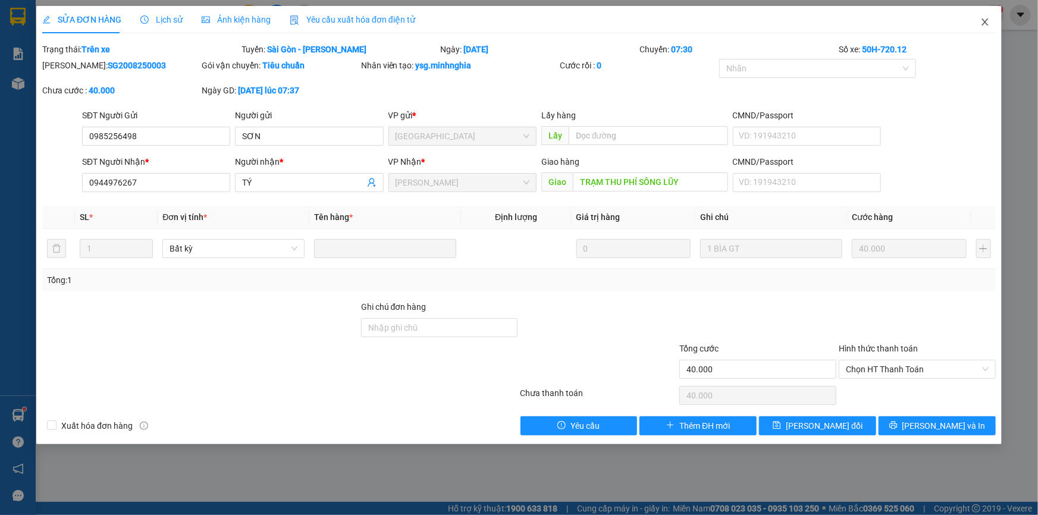
click at [981, 23] on icon "close" at bounding box center [985, 22] width 10 height 10
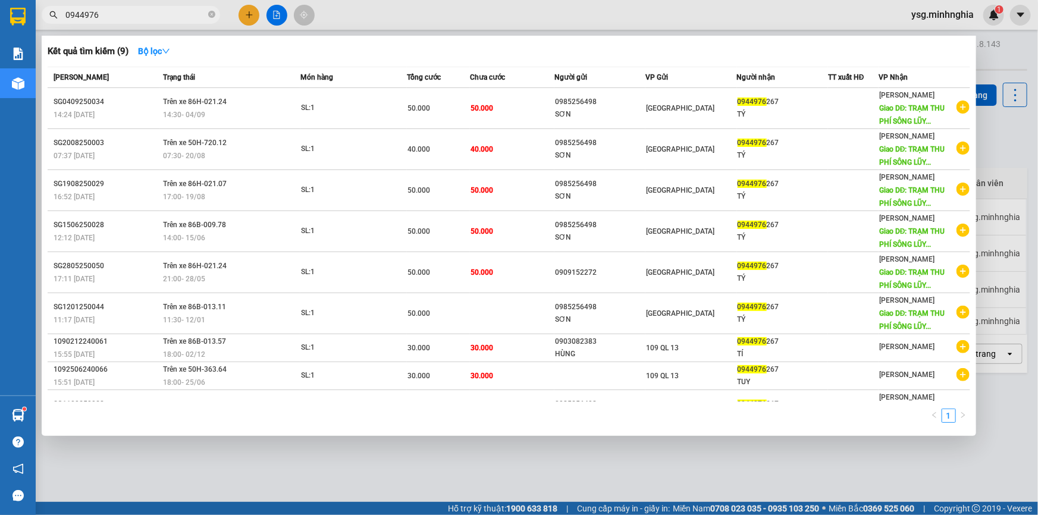
click at [116, 8] on input "0944976" at bounding box center [135, 14] width 140 height 13
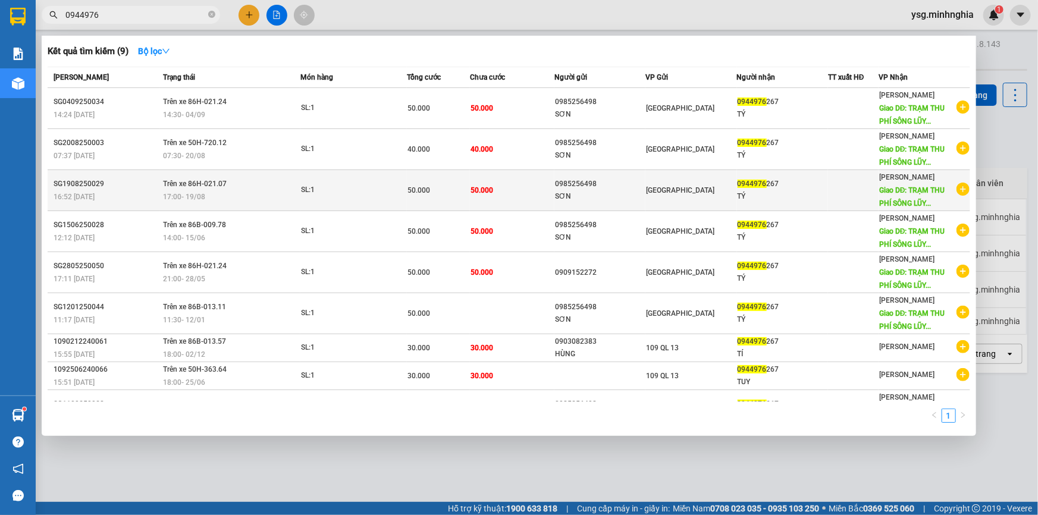
click at [368, 200] on td "SL: 1" at bounding box center [353, 190] width 106 height 41
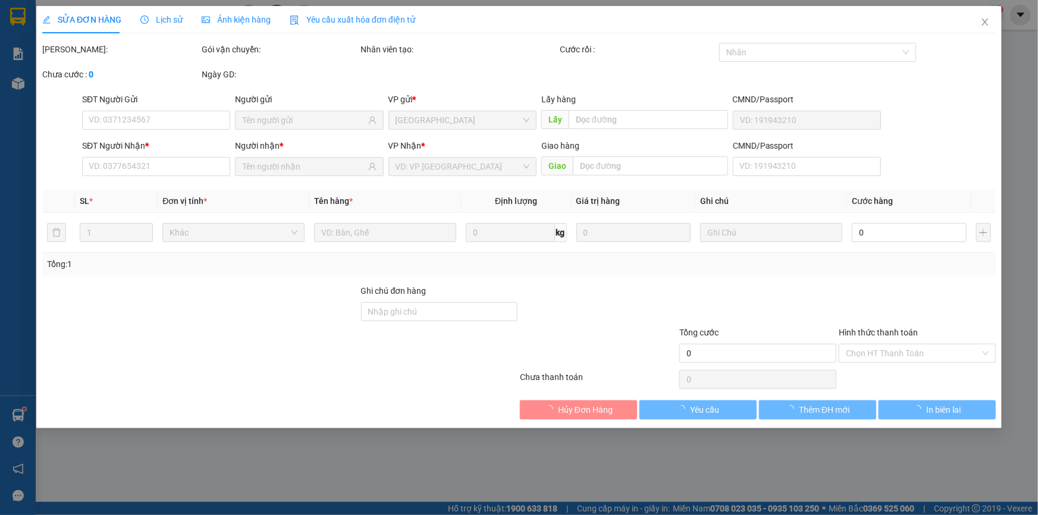
type input "0985256498"
type input "0944976267"
type input "TRẠM THU PHÍ SÔNG LŨY"
type input "50.000"
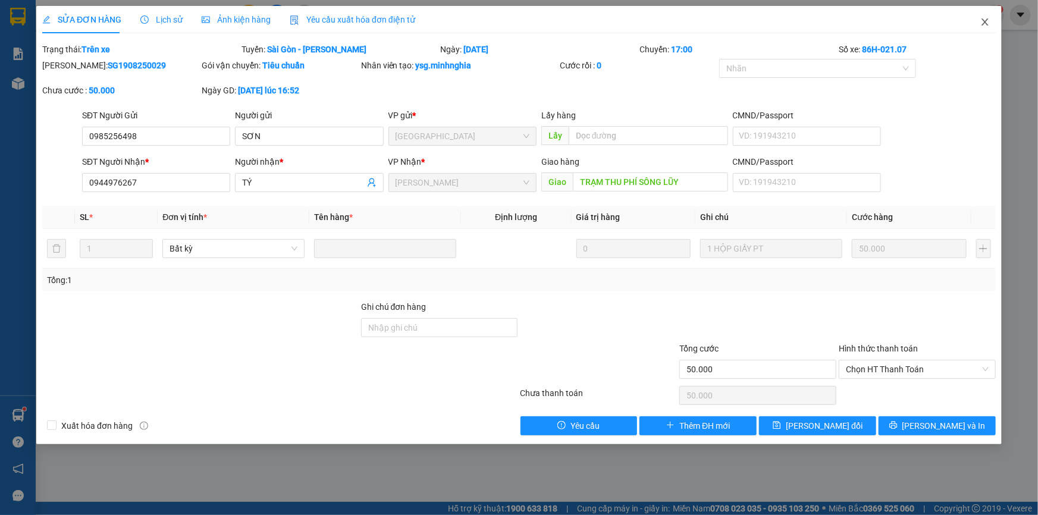
click at [981, 23] on icon "close" at bounding box center [985, 22] width 10 height 10
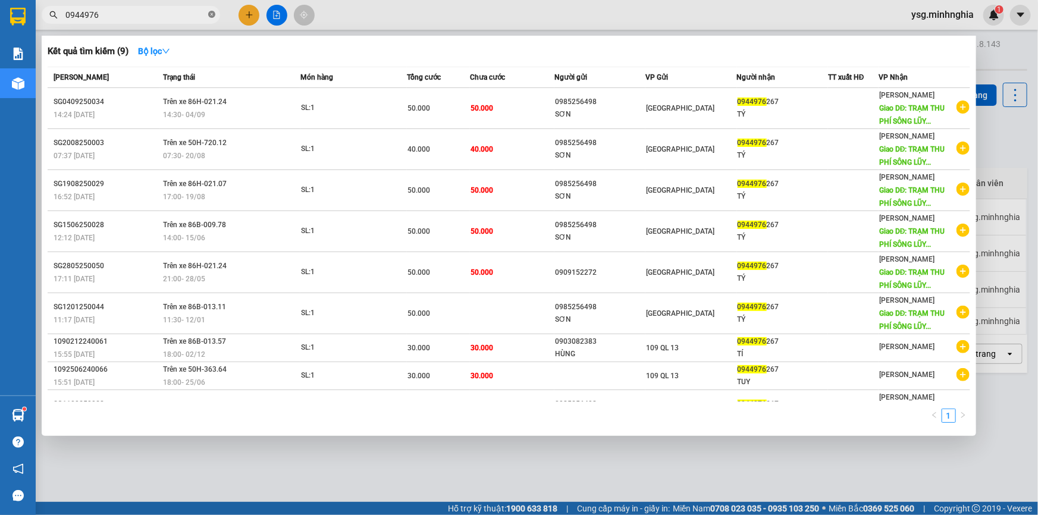
click at [211, 16] on icon "close-circle" at bounding box center [211, 14] width 7 height 7
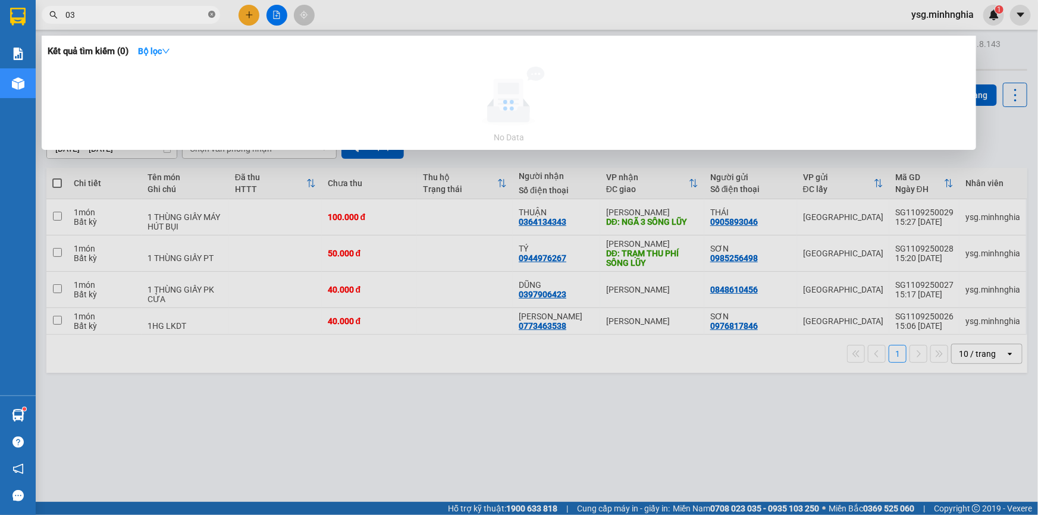
type input "0"
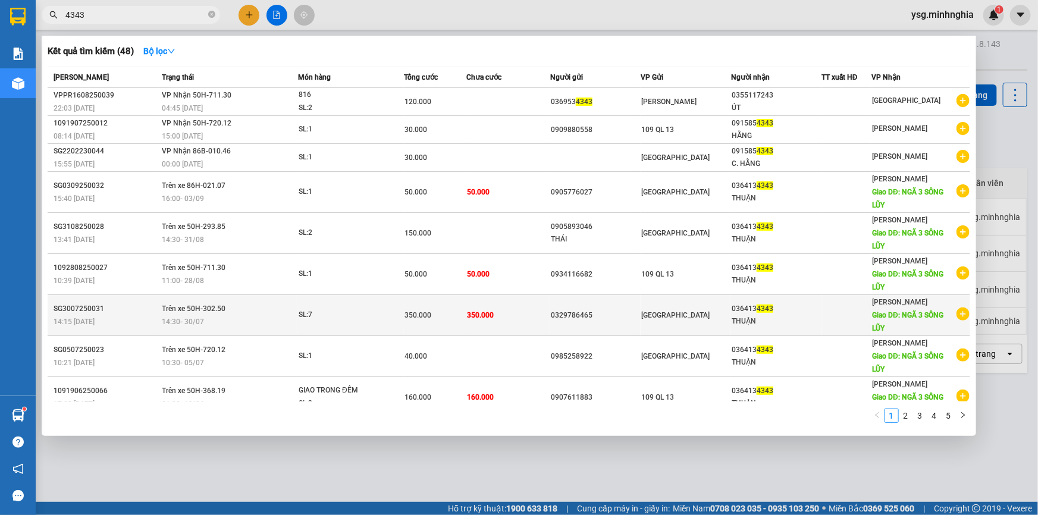
type input "4343"
click at [695, 310] on div "[GEOGRAPHIC_DATA]" at bounding box center [685, 315] width 89 height 13
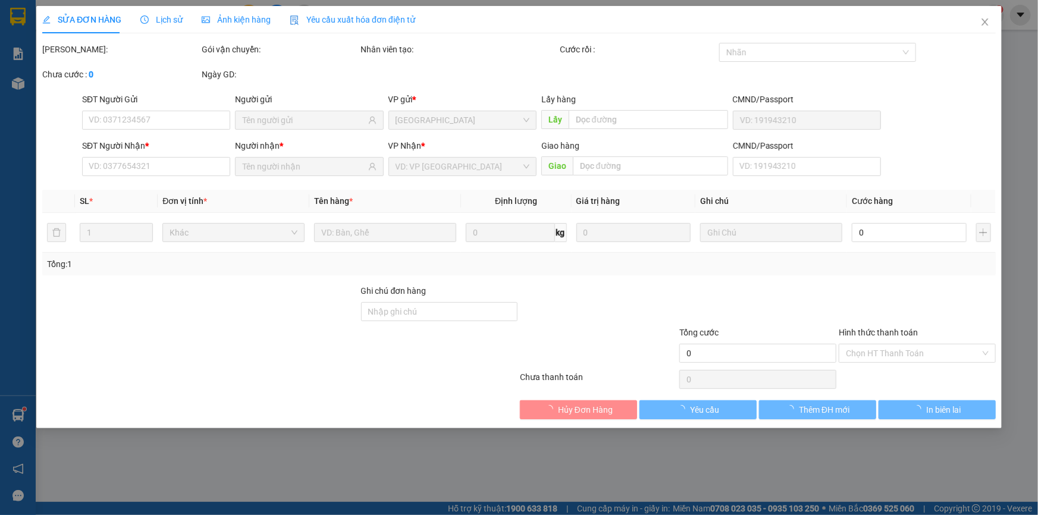
type input "0329786465"
type input "0364134343"
type input "NGÃ 3 SÔNG LŨY"
type input "350.000"
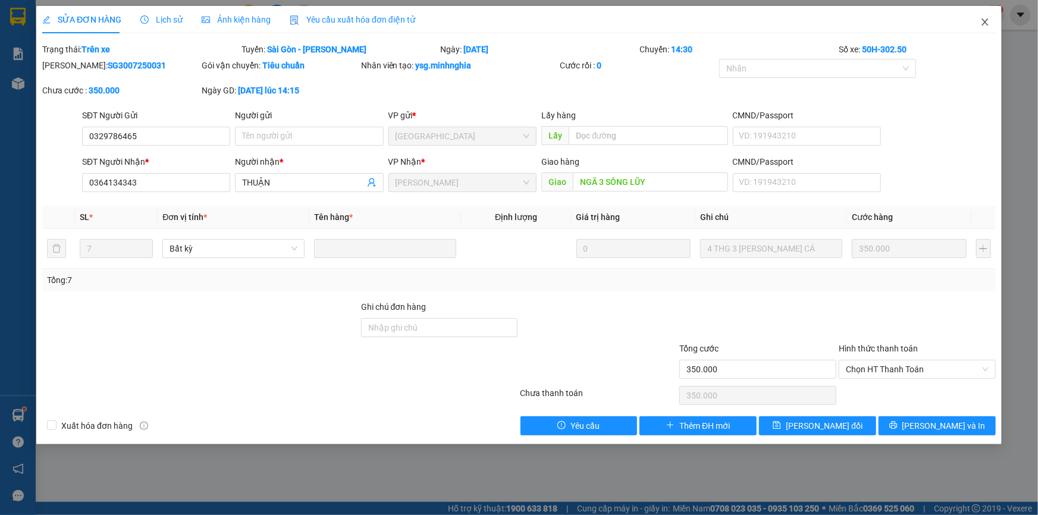
click at [980, 21] on icon "close" at bounding box center [985, 22] width 10 height 10
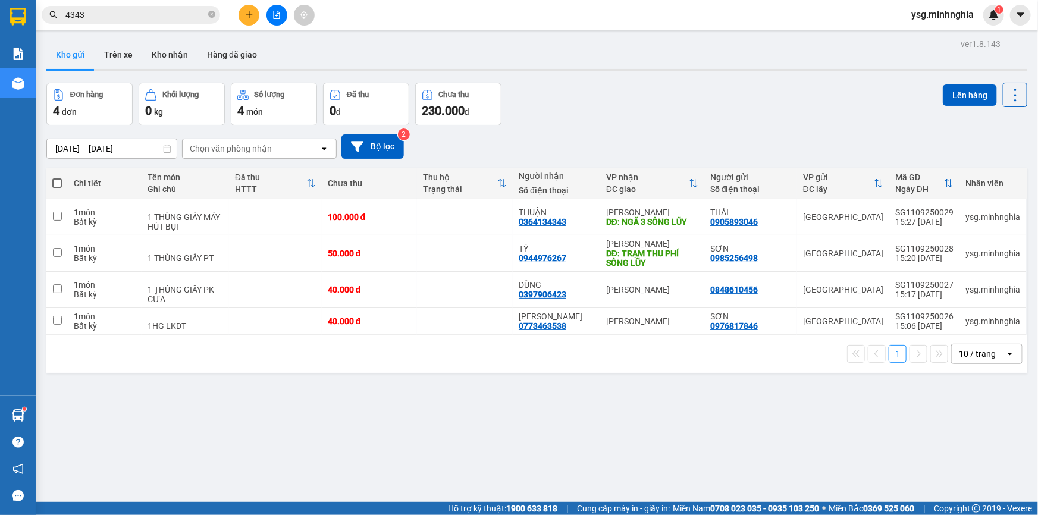
click at [247, 12] on icon "plus" at bounding box center [249, 15] width 8 height 8
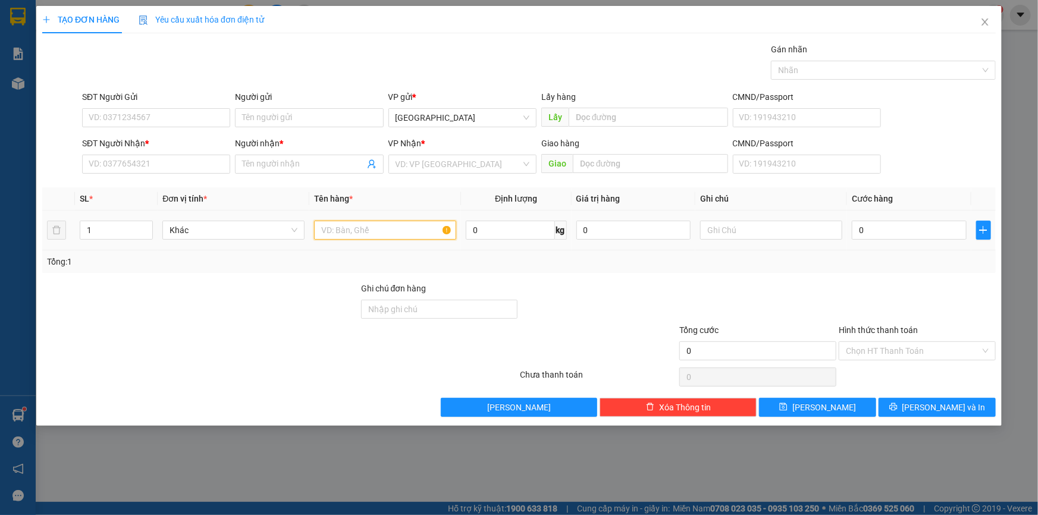
click at [363, 232] on input "text" at bounding box center [385, 230] width 142 height 19
click at [102, 156] on input "SĐT Người Nhận *" at bounding box center [156, 164] width 148 height 19
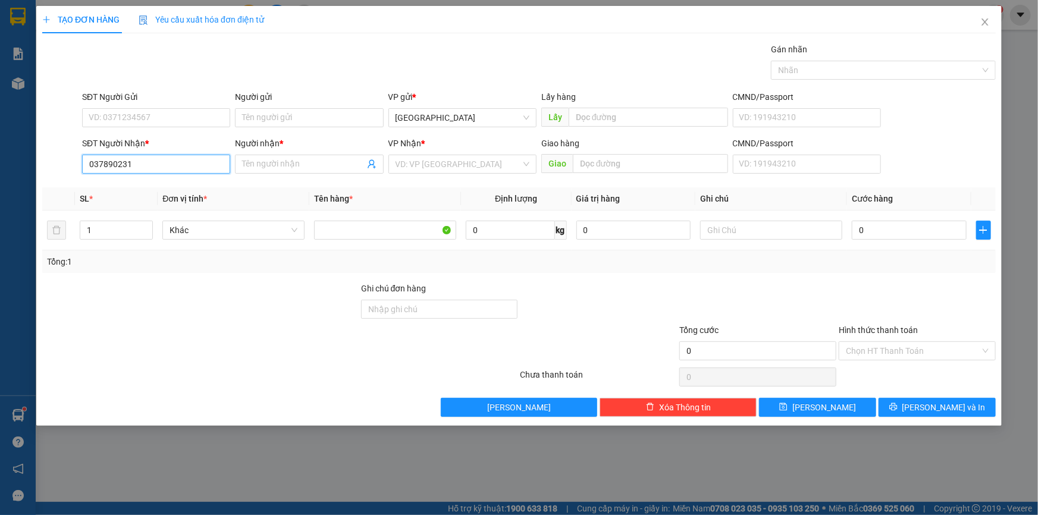
type input "0378902315"
click at [138, 183] on div "0378902315 - TRÚC" at bounding box center [156, 187] width 134 height 13
type input "TRÚC"
type input "0378902315"
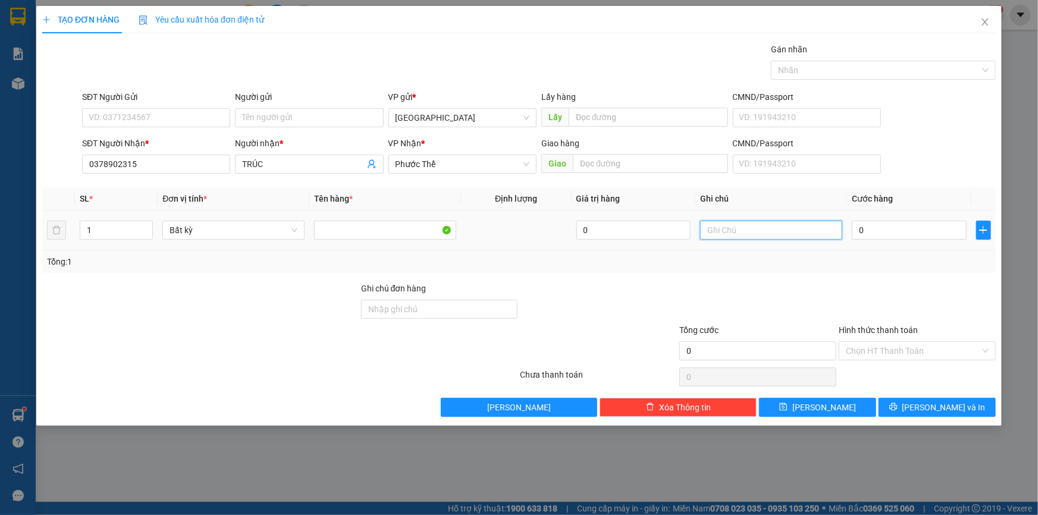
click at [735, 238] on input "text" at bounding box center [771, 230] width 142 height 19
paste input "Â"
paste input "ẤY"
paste input "Ơ"
paste input "Ờ"
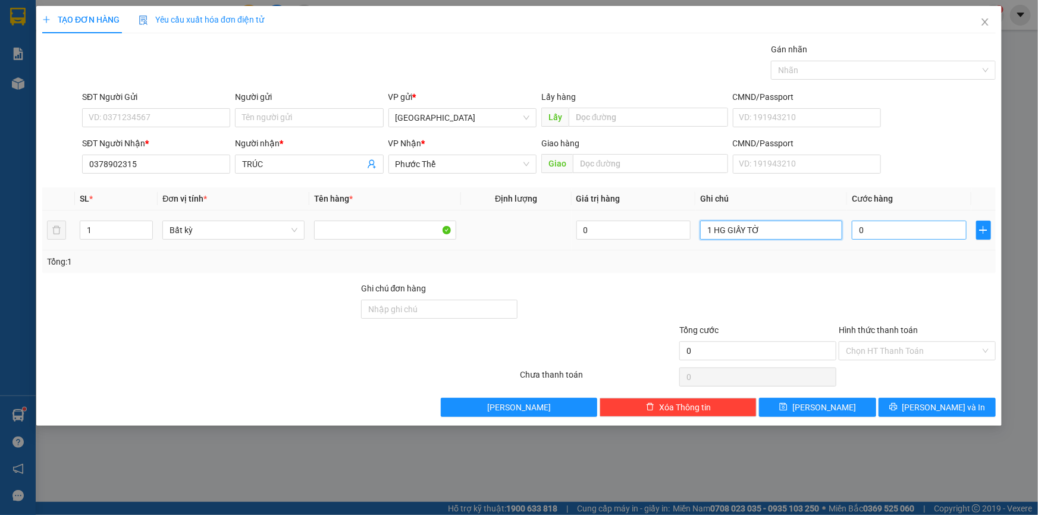
type input "1 HG GIẤY TỜ"
click at [893, 234] on input "0" at bounding box center [909, 230] width 115 height 19
type input "3"
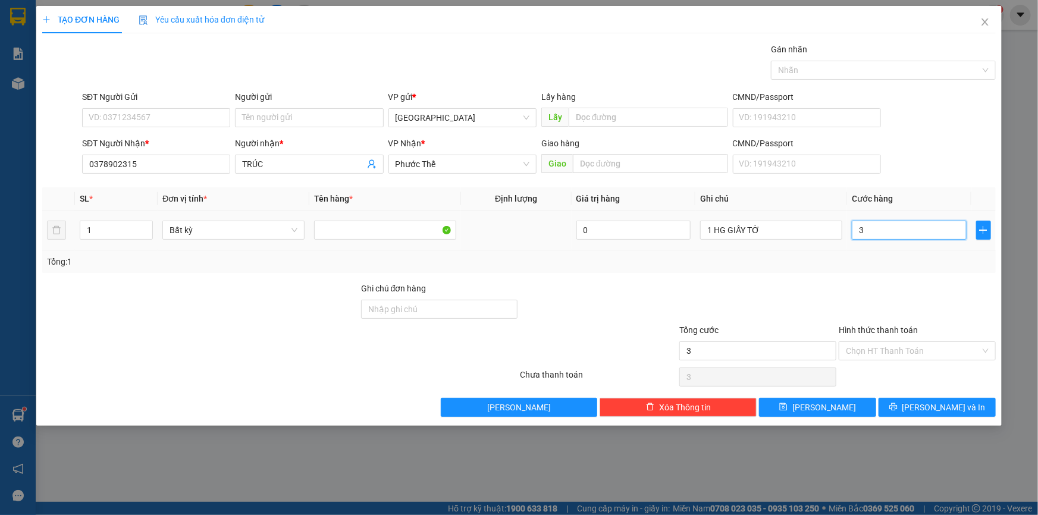
type input "30"
type input "30.000"
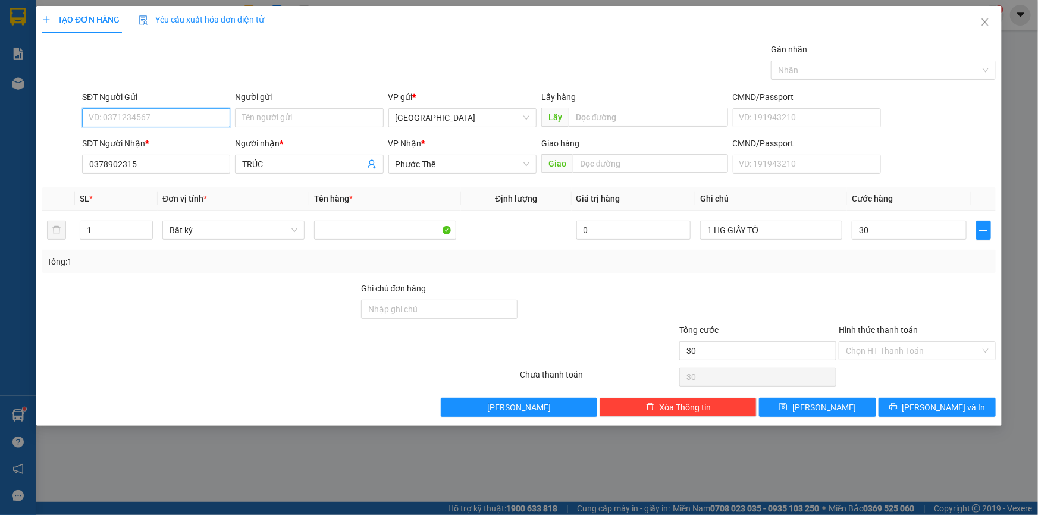
type input "30.000"
click at [189, 120] on input "SĐT Người Gửi" at bounding box center [156, 117] width 148 height 19
type input "0339467382"
click at [895, 347] on input "Hình thức thanh toán" at bounding box center [913, 351] width 134 height 18
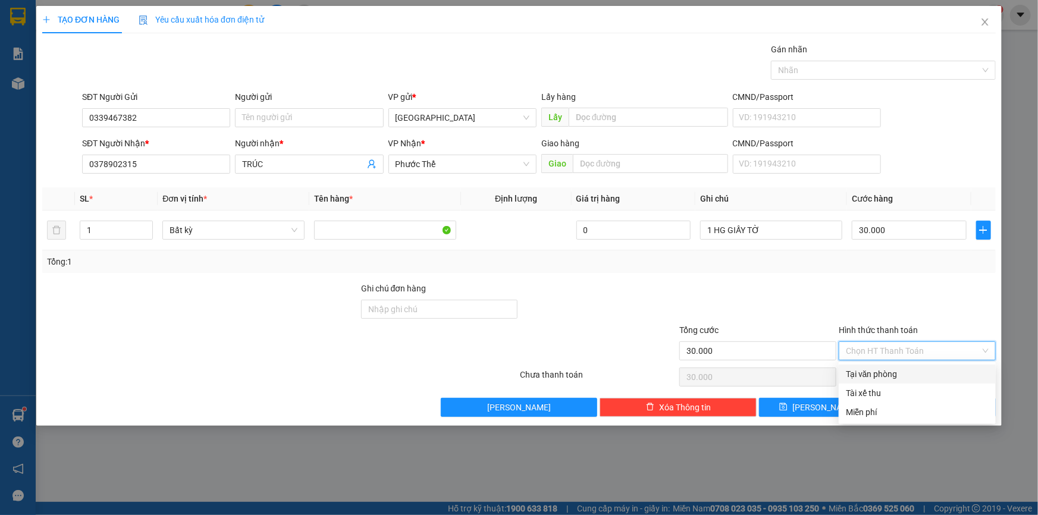
click at [898, 374] on div "Tại văn phòng" at bounding box center [917, 374] width 143 height 13
type input "0"
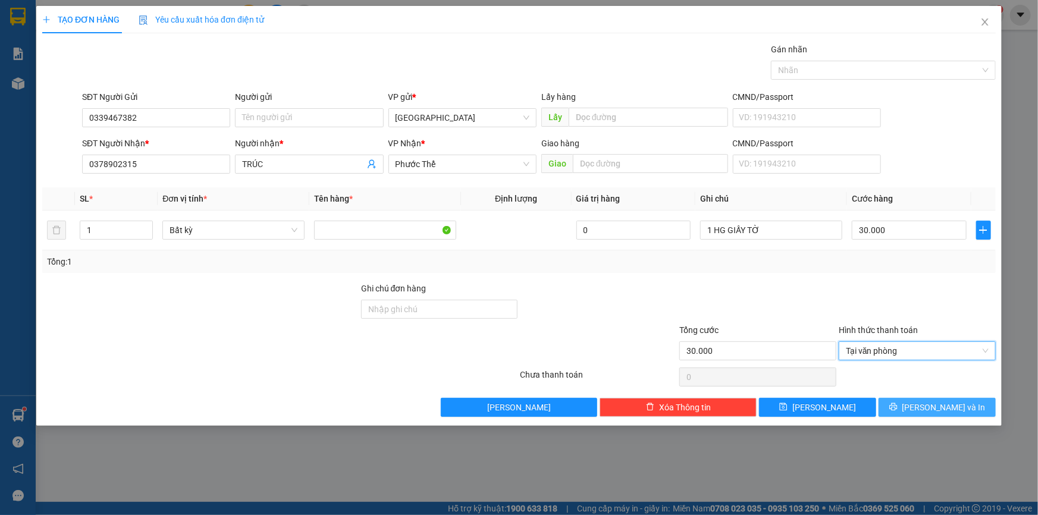
click at [943, 412] on span "[PERSON_NAME] và In" at bounding box center [943, 407] width 83 height 13
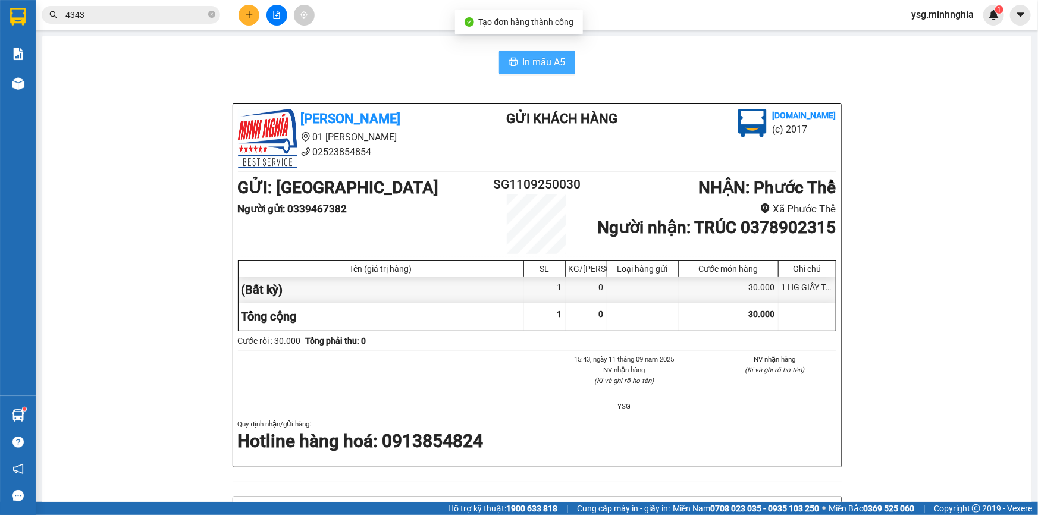
click at [515, 64] on button "In mẫu A5" at bounding box center [537, 63] width 76 height 24
click at [248, 18] on icon "plus" at bounding box center [249, 15] width 8 height 8
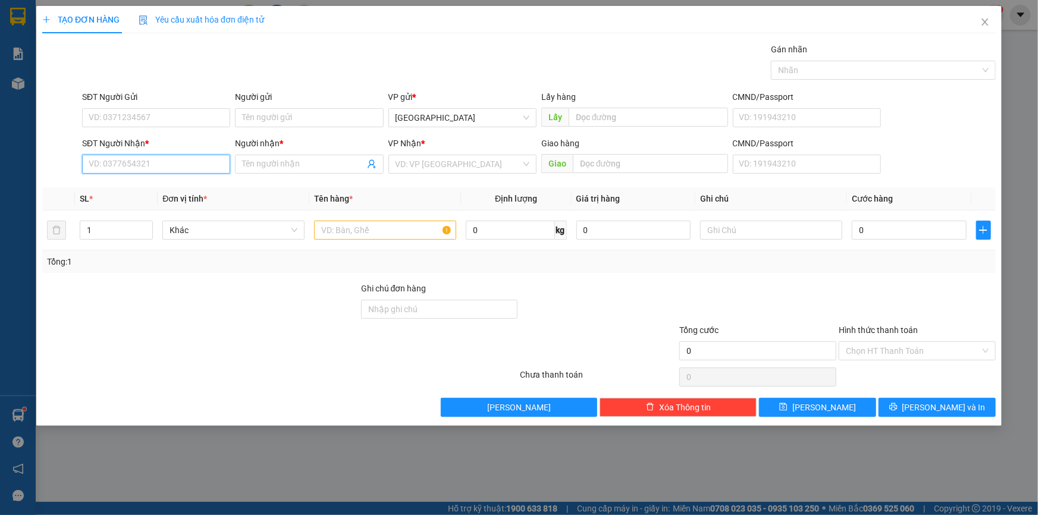
click at [192, 170] on input "SĐT Người Nhận *" at bounding box center [156, 164] width 148 height 19
type input "0948273186"
click at [171, 184] on div "0948273186 - FIFI" at bounding box center [156, 187] width 134 height 13
type input "FIFI"
type input "0948273186"
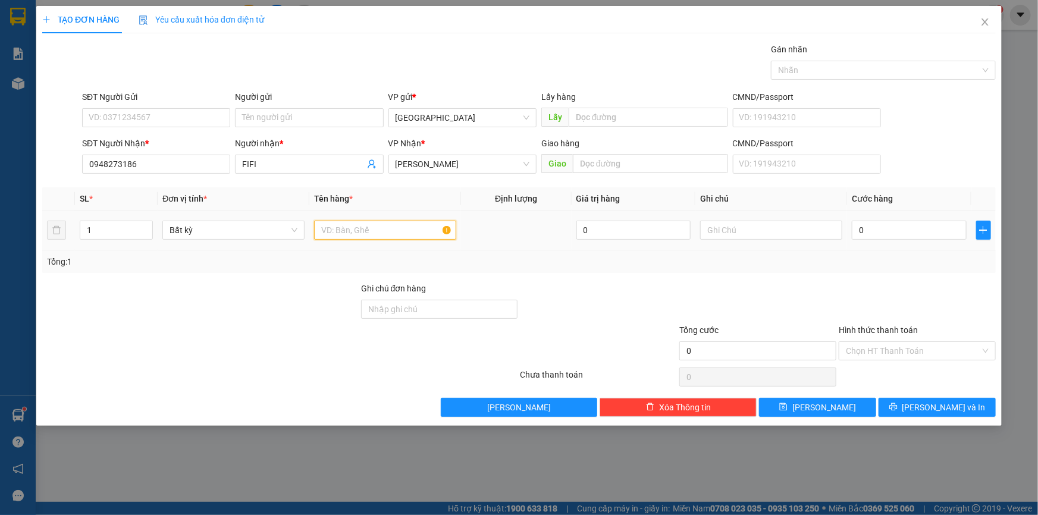
click at [372, 228] on input "text" at bounding box center [385, 230] width 142 height 19
click at [733, 225] on input "text" at bounding box center [771, 230] width 142 height 19
paste input "Đ"
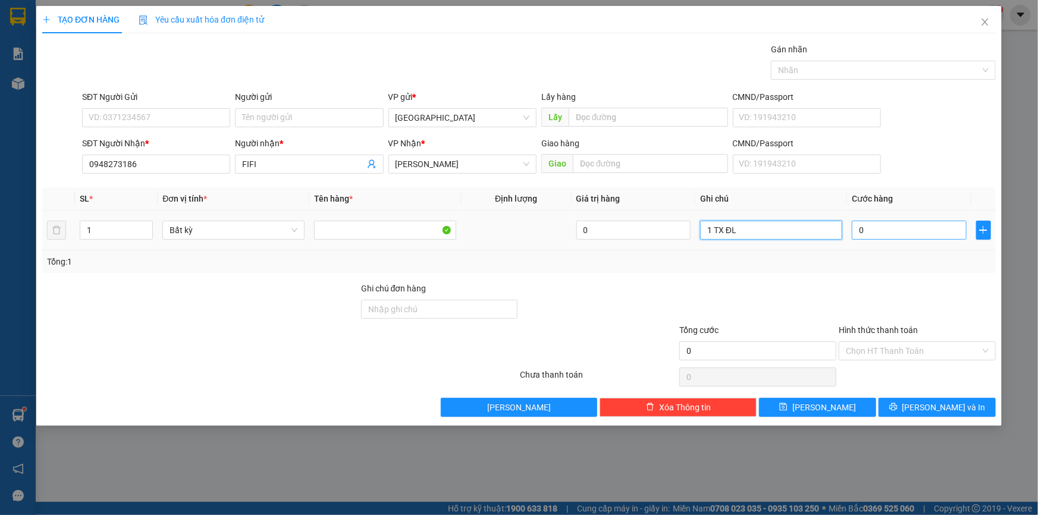
type input "1 TX ĐL"
click at [914, 225] on input "0" at bounding box center [909, 230] width 115 height 19
type input "6"
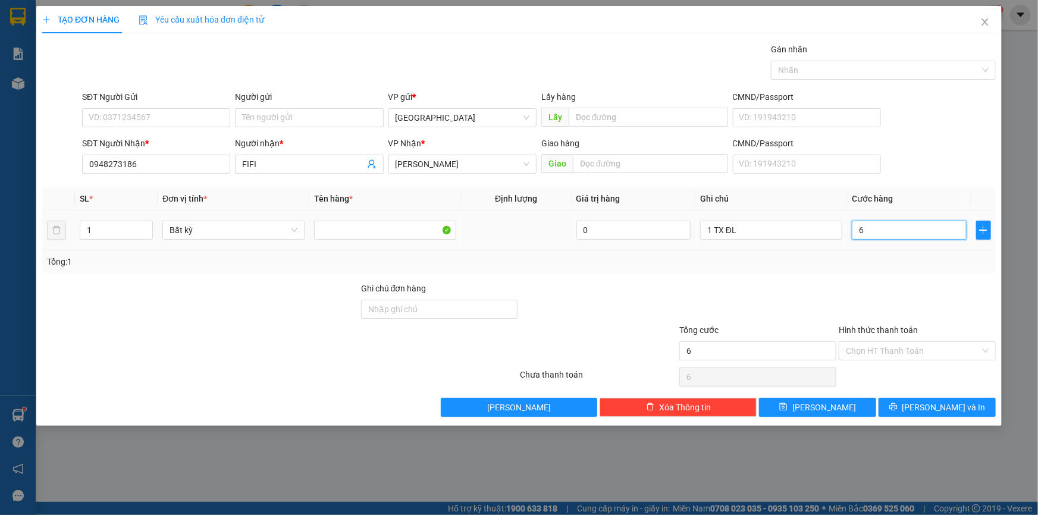
type input "60"
type input "60.000"
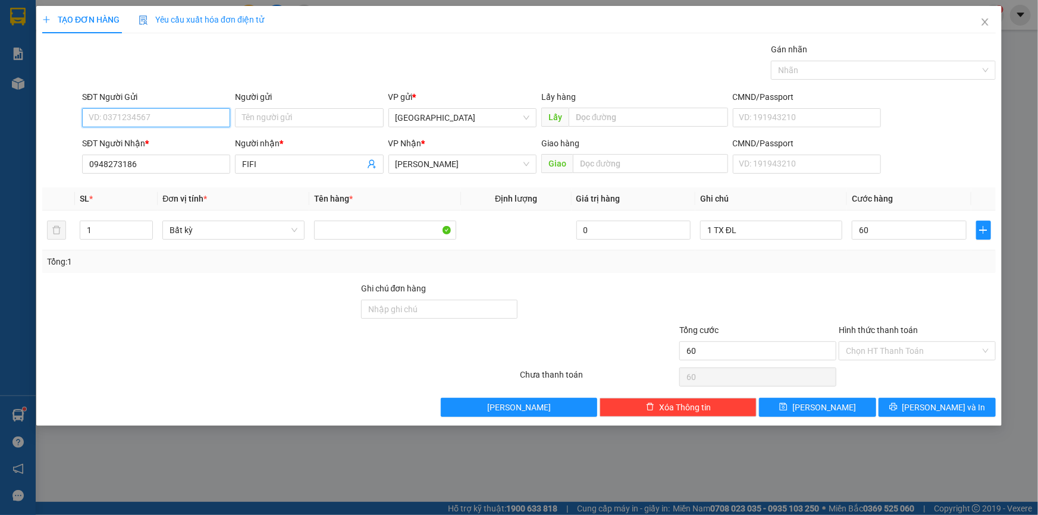
type input "60.000"
click at [179, 112] on input "SĐT Người Gửi" at bounding box center [156, 117] width 148 height 19
type input "0915840479"
click at [926, 404] on button "[PERSON_NAME] và In" at bounding box center [937, 407] width 117 height 19
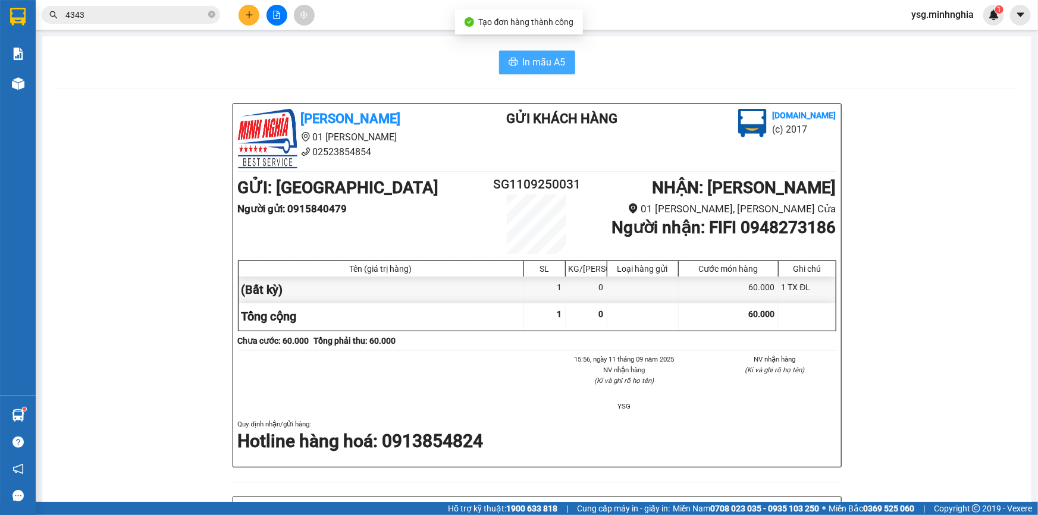
click at [548, 60] on span "In mẫu A5" at bounding box center [544, 62] width 43 height 15
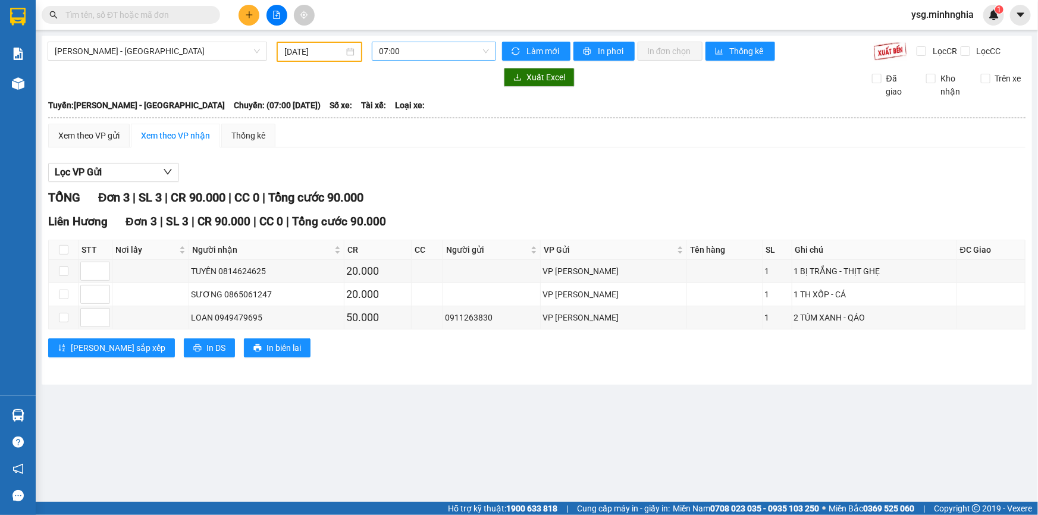
click at [397, 47] on span "07:00" at bounding box center [434, 51] width 110 height 18
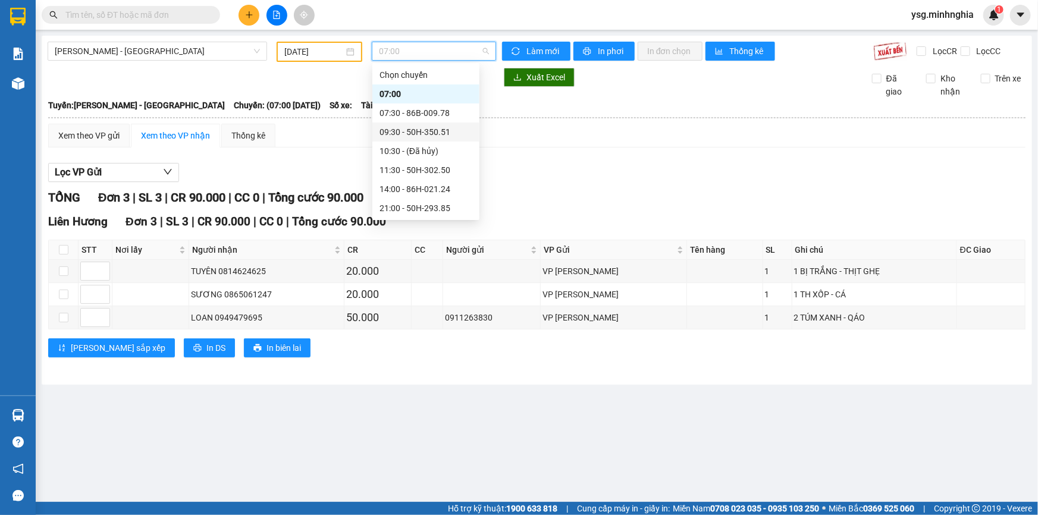
click at [406, 130] on div "09:30 - 50H-350.51" at bounding box center [425, 132] width 93 height 13
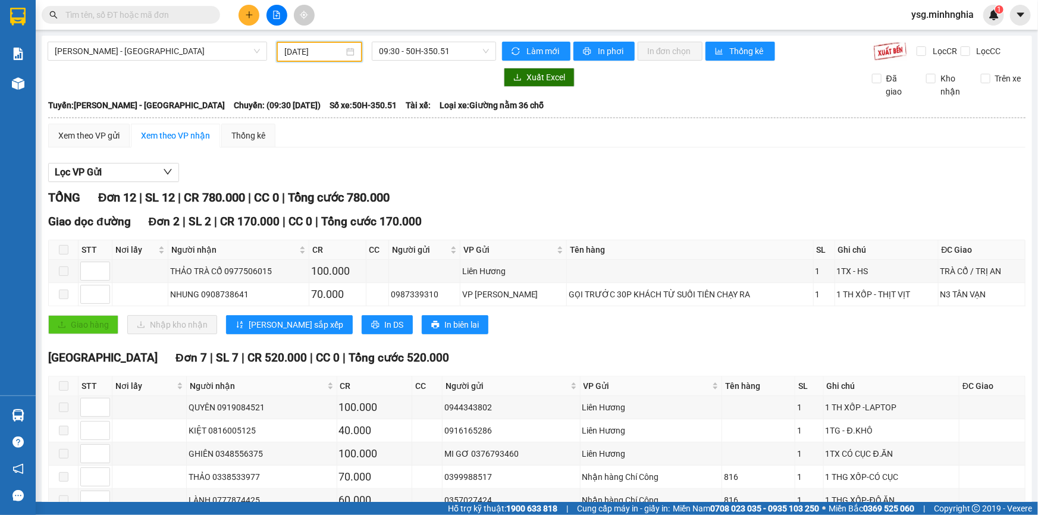
click at [331, 45] on input "05/03/2025" at bounding box center [313, 51] width 59 height 13
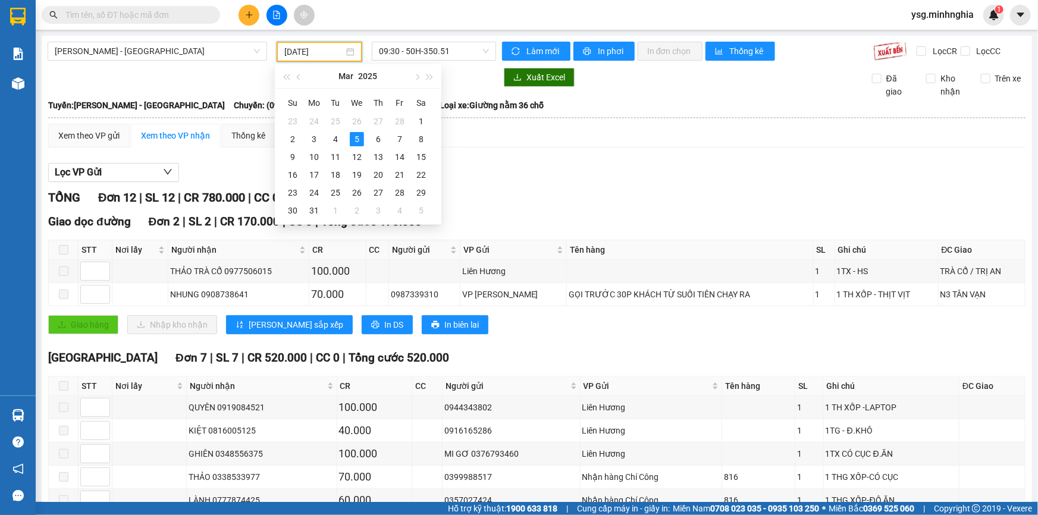
type input "05/03/2025"
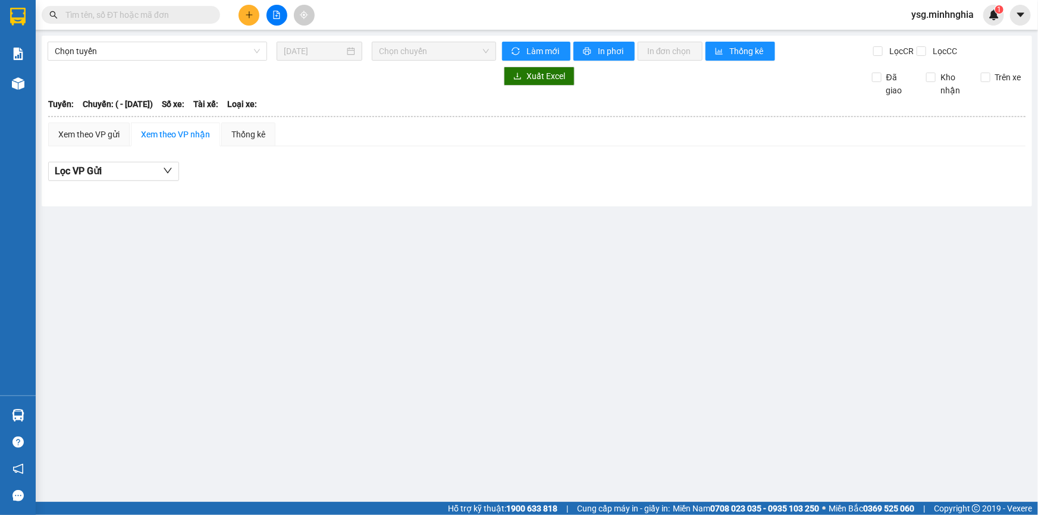
type input "[DATE]"
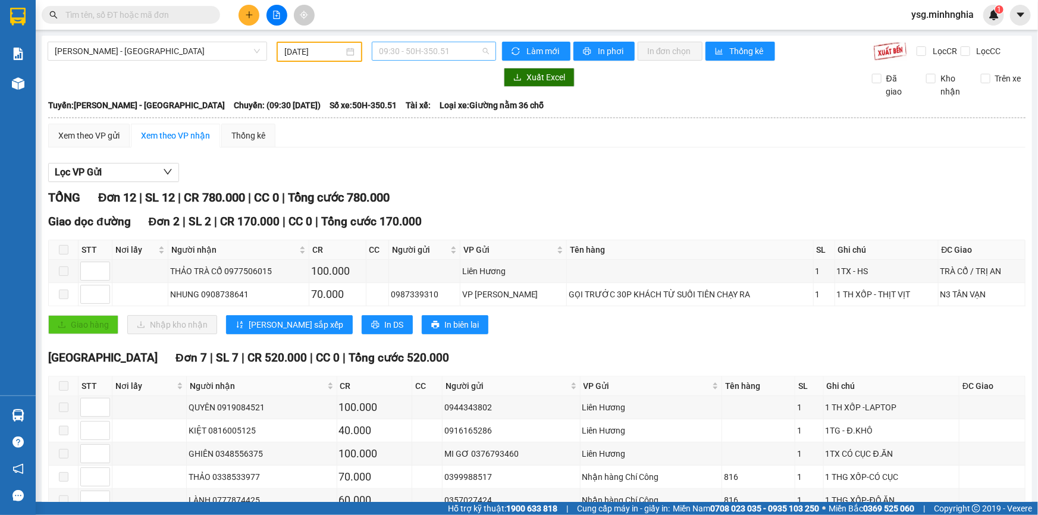
click at [394, 46] on span "09:30 - 50H-350.51" at bounding box center [434, 51] width 110 height 18
click at [334, 61] on div "05/03/2025" at bounding box center [320, 52] width 86 height 20
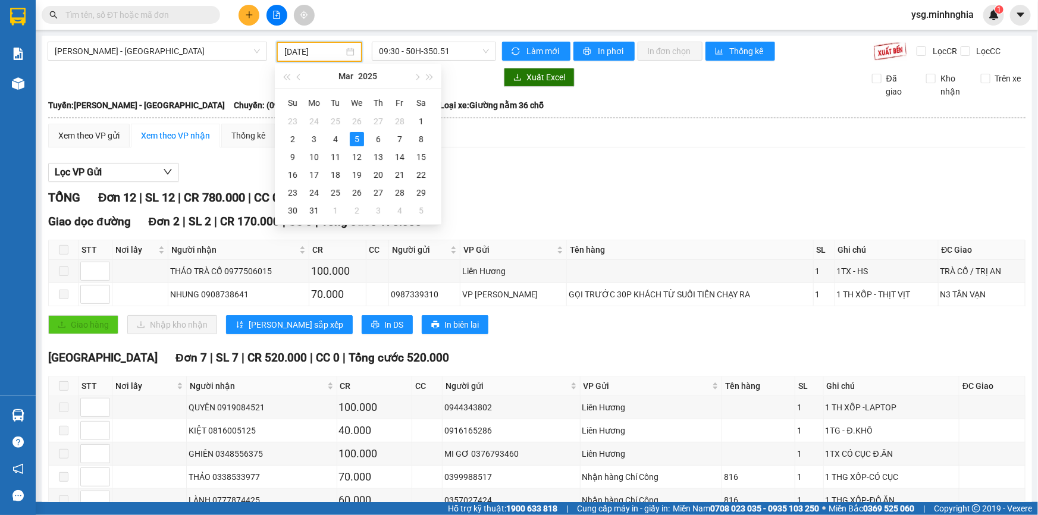
click at [334, 56] on input "05/03/2025" at bounding box center [313, 51] width 59 height 13
click at [422, 74] on button "button" at bounding box center [416, 76] width 13 height 24
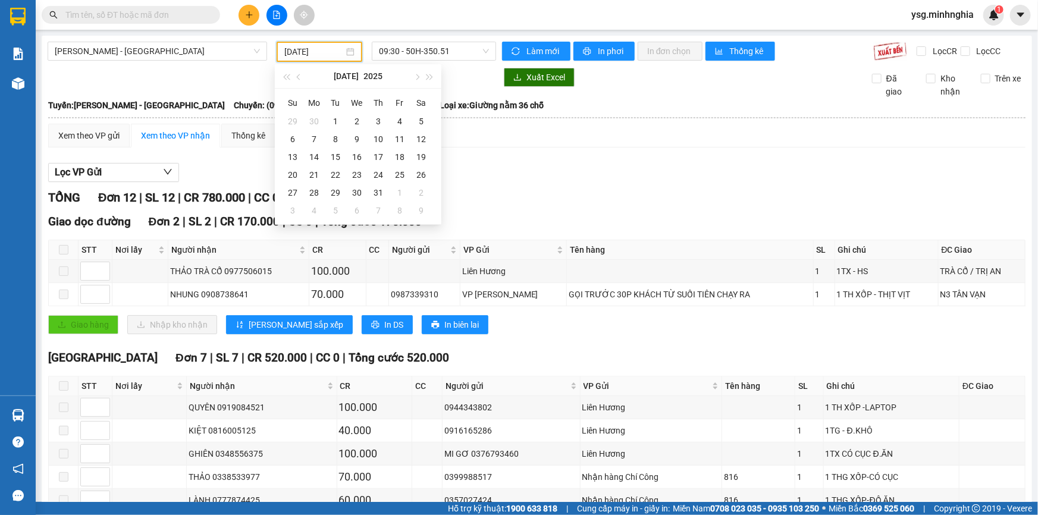
click at [142, 17] on input "text" at bounding box center [135, 14] width 140 height 13
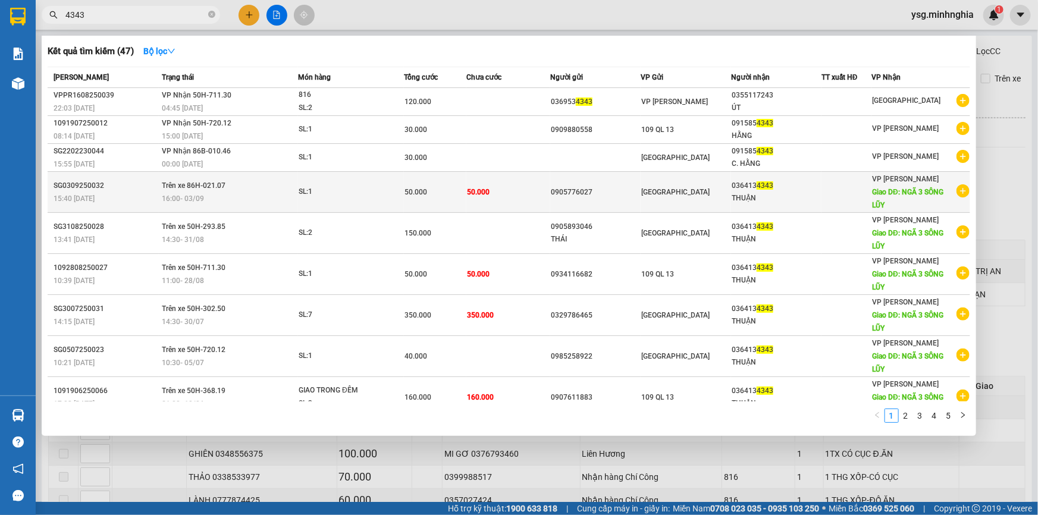
type input "4343"
click at [353, 206] on td "SL: 1" at bounding box center [351, 192] width 106 height 41
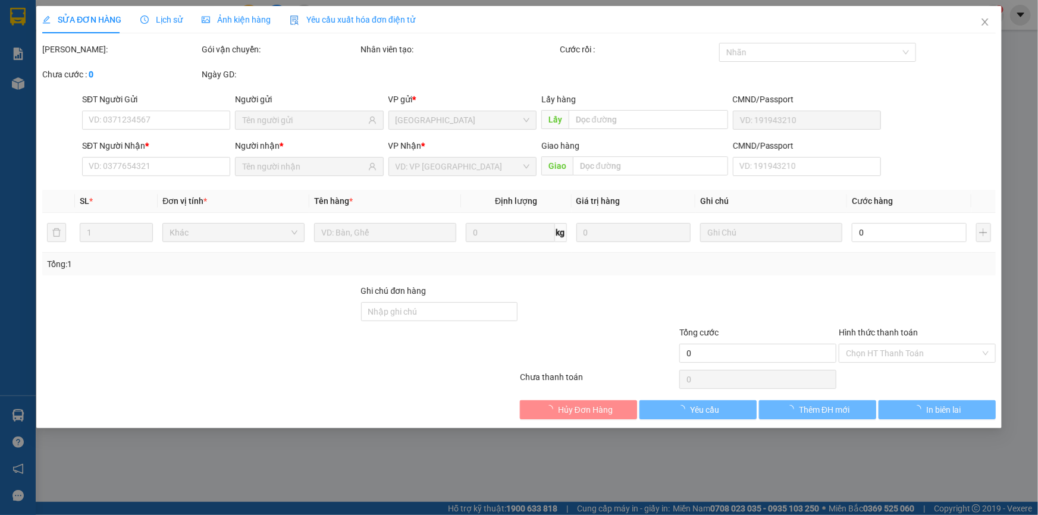
type input "0905776027"
type input "0364134343"
type input "NGÃ 3 SÔNG LŨY"
type input "50.000"
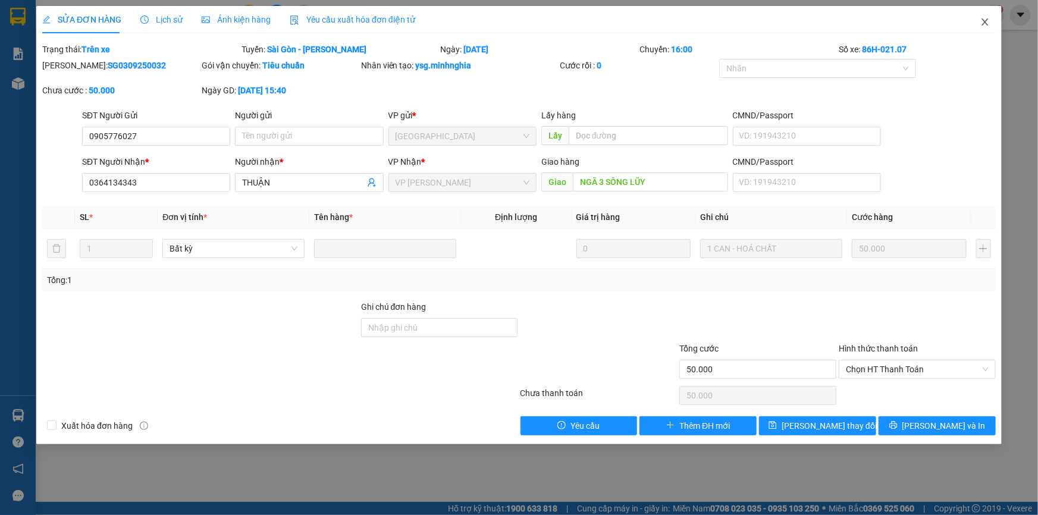
click at [986, 23] on icon "close" at bounding box center [984, 21] width 7 height 7
